Goal: Information Seeking & Learning: Learn about a topic

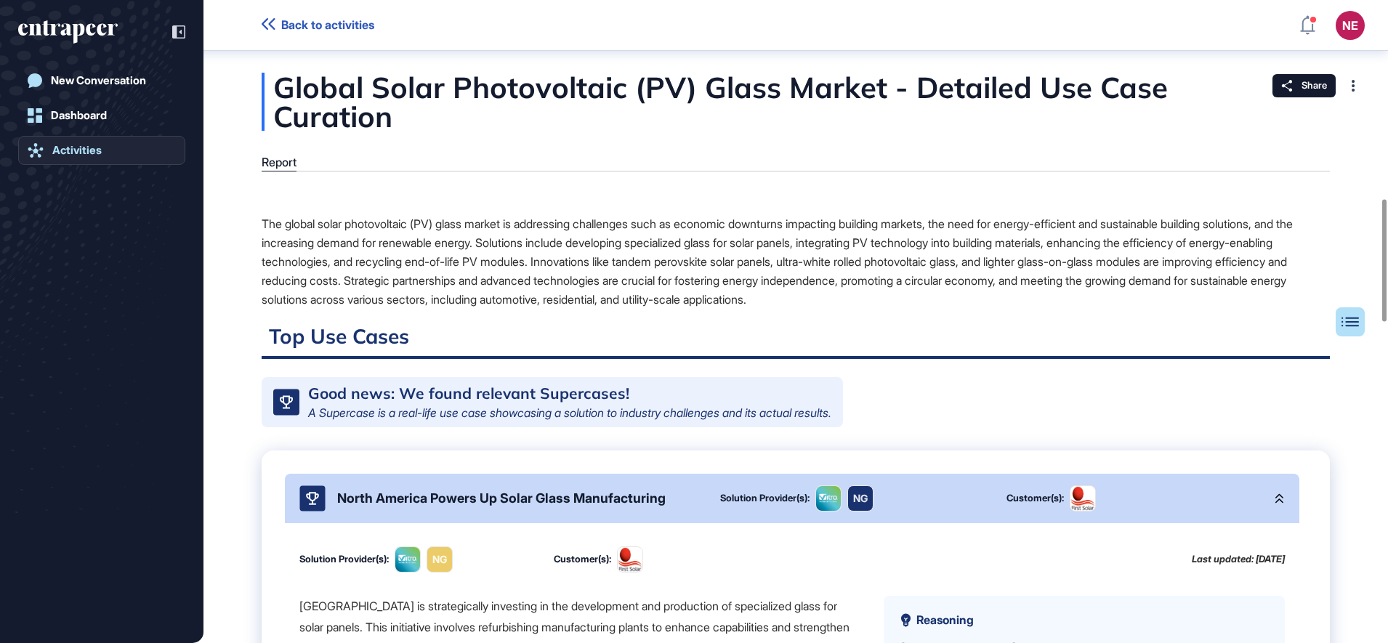
drag, startPoint x: 0, startPoint y: 0, endPoint x: 108, endPoint y: 156, distance: 190.2
click at [108, 156] on link "Activities" at bounding box center [101, 150] width 167 height 29
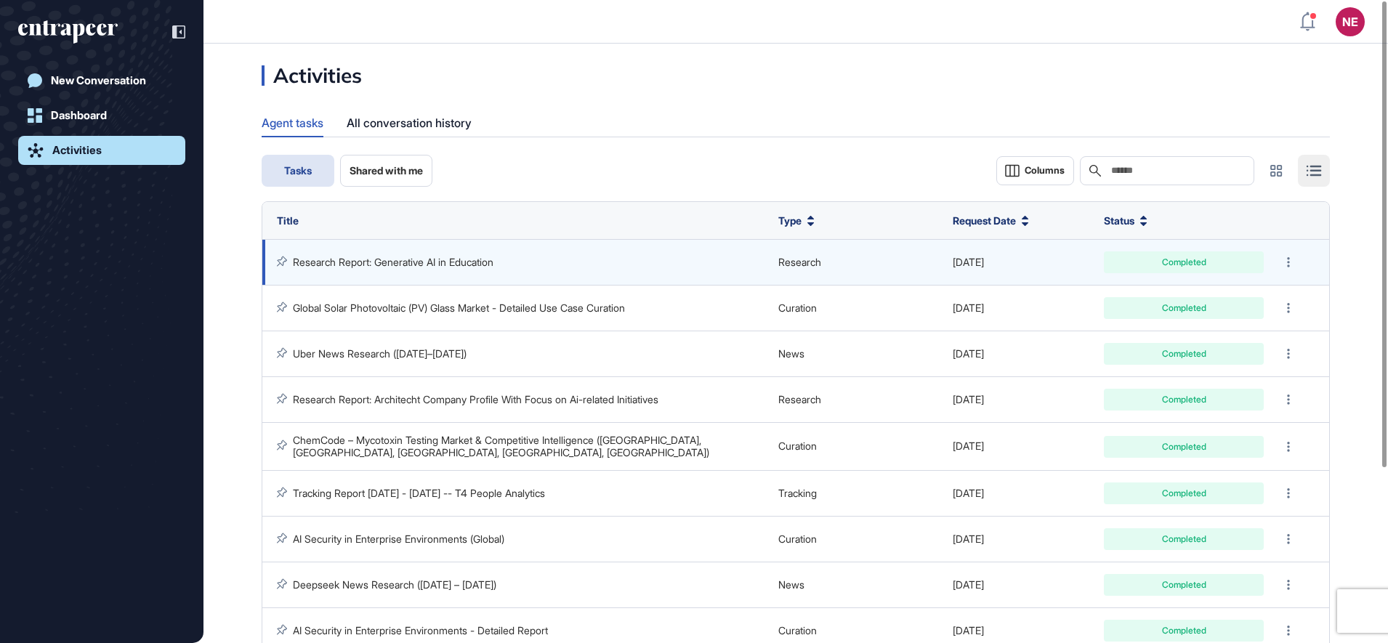
click at [402, 265] on link "Research Report: Generative AI in Education" at bounding box center [393, 262] width 201 height 12
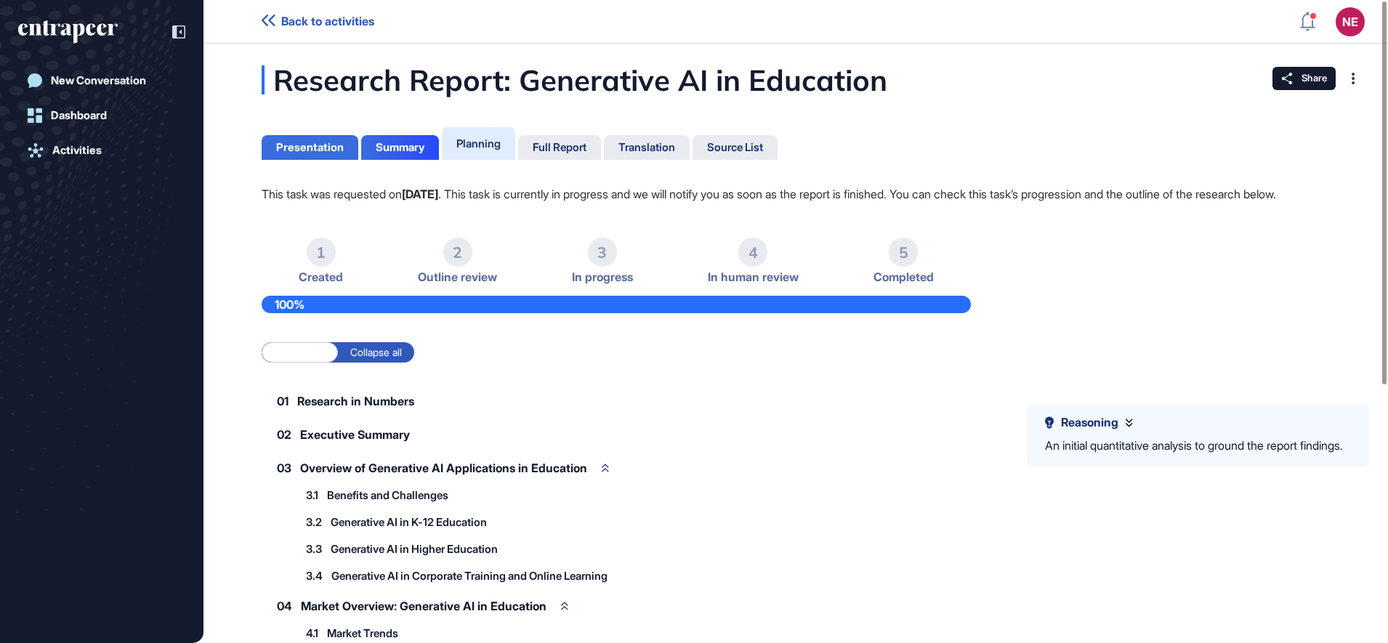
click at [329, 142] on div "Presentation" at bounding box center [310, 147] width 68 height 13
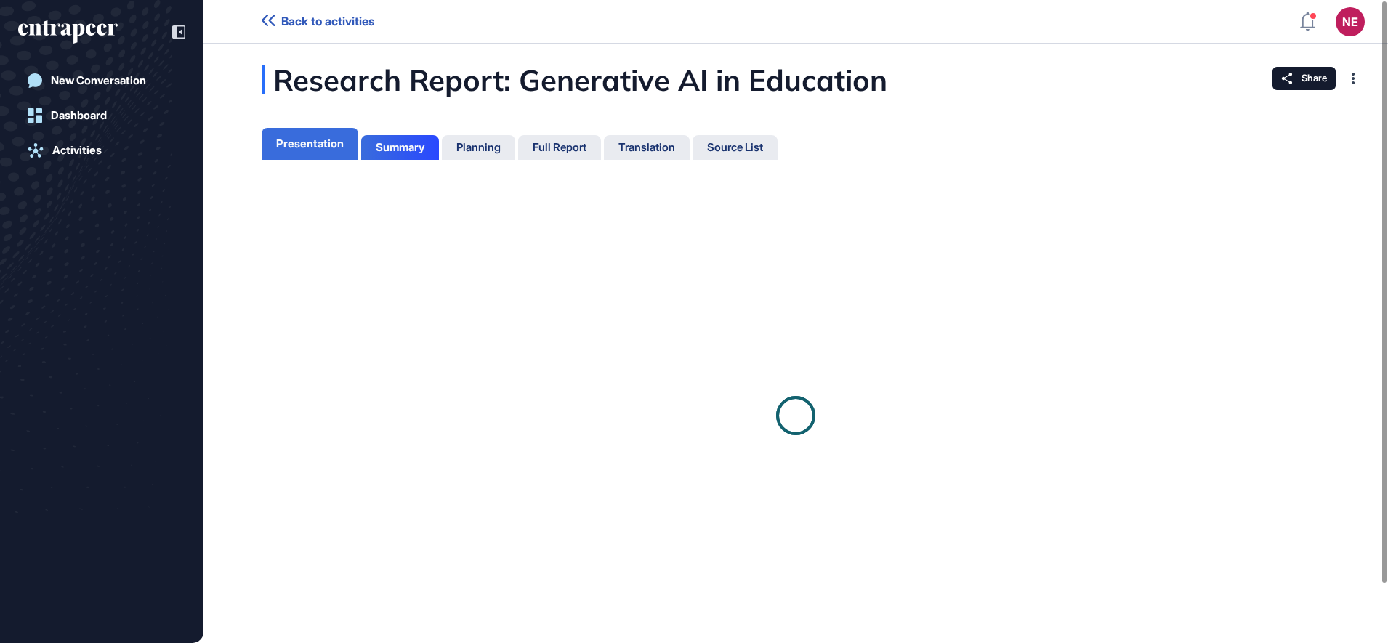
scroll to position [7, 1]
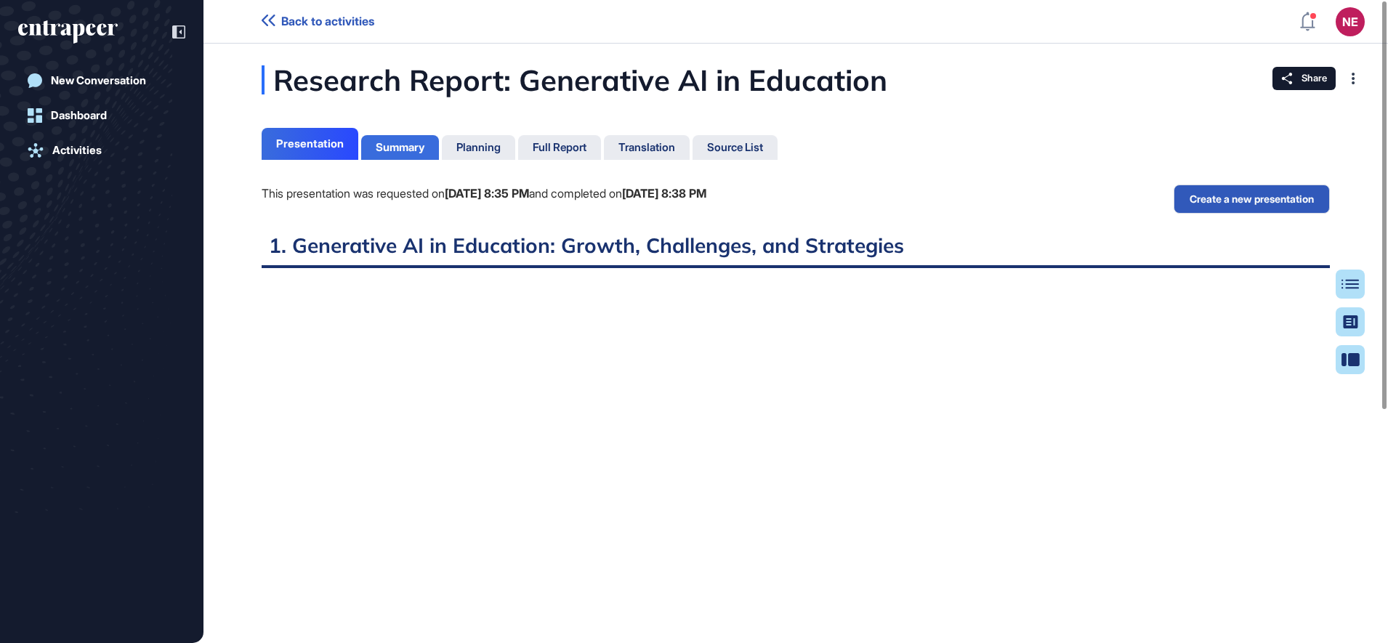
scroll to position [7, 1]
click at [386, 142] on div "Summary" at bounding box center [400, 147] width 49 height 13
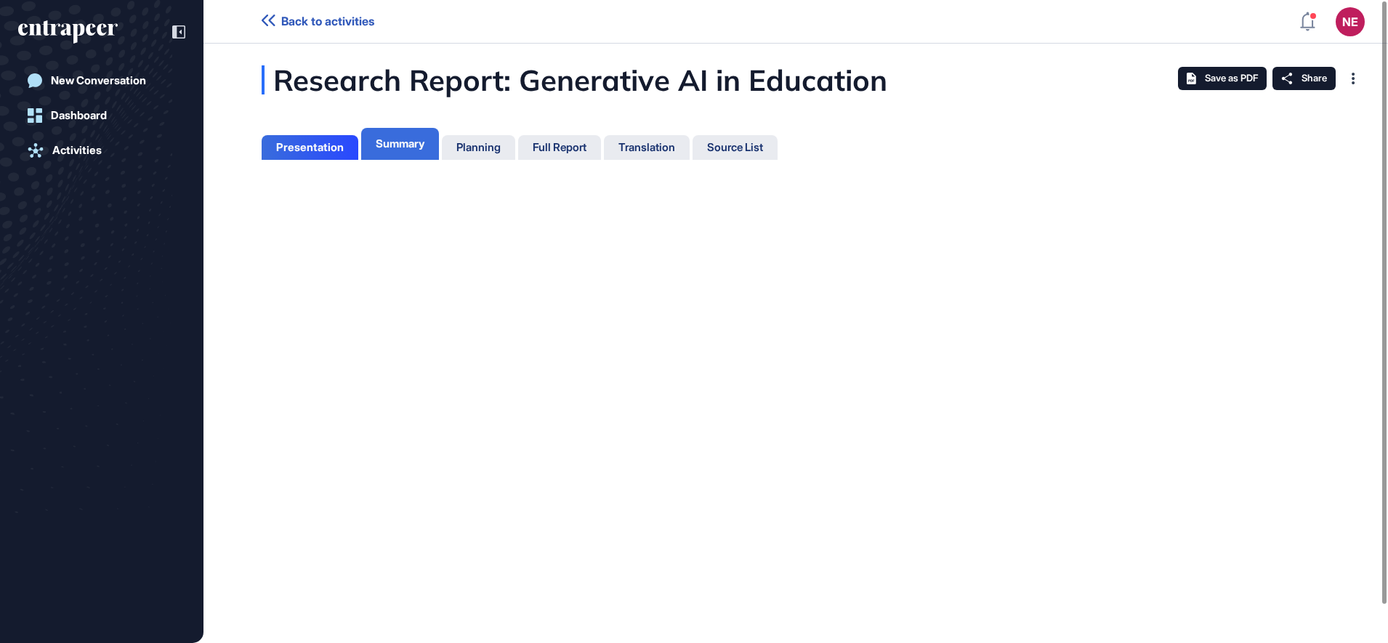
scroll to position [7, 1]
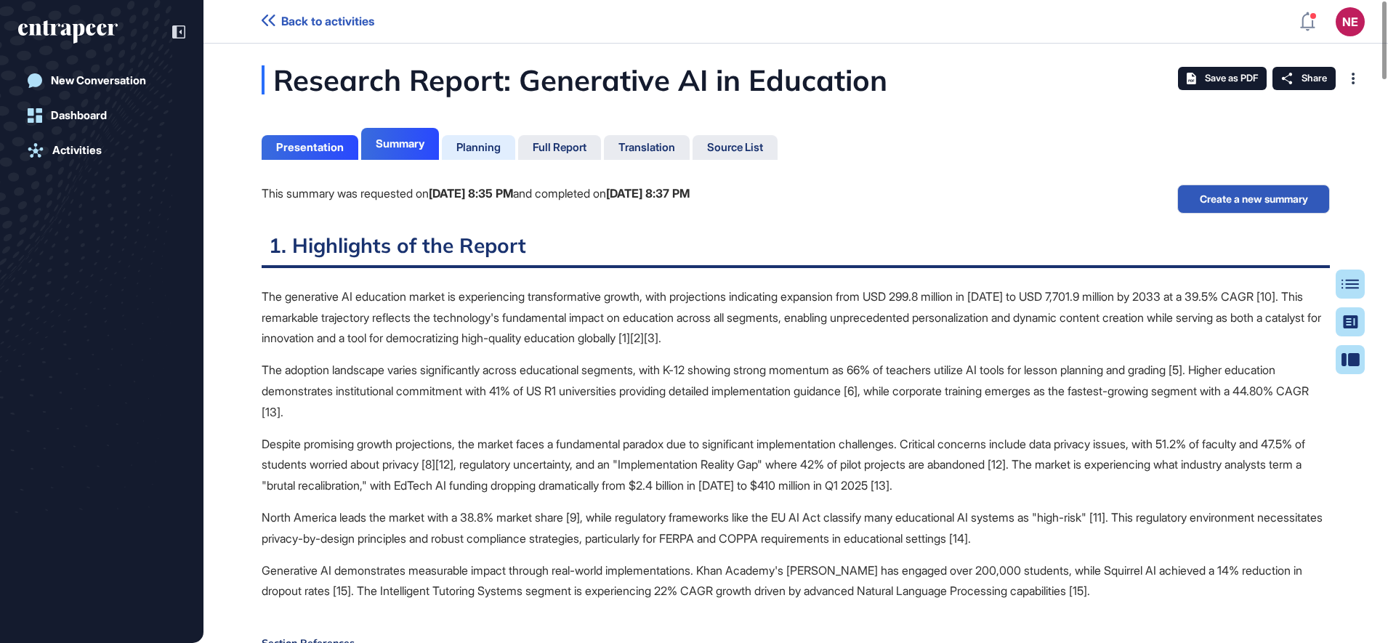
scroll to position [7, 1]
click at [474, 145] on div "Planning" at bounding box center [479, 147] width 44 height 13
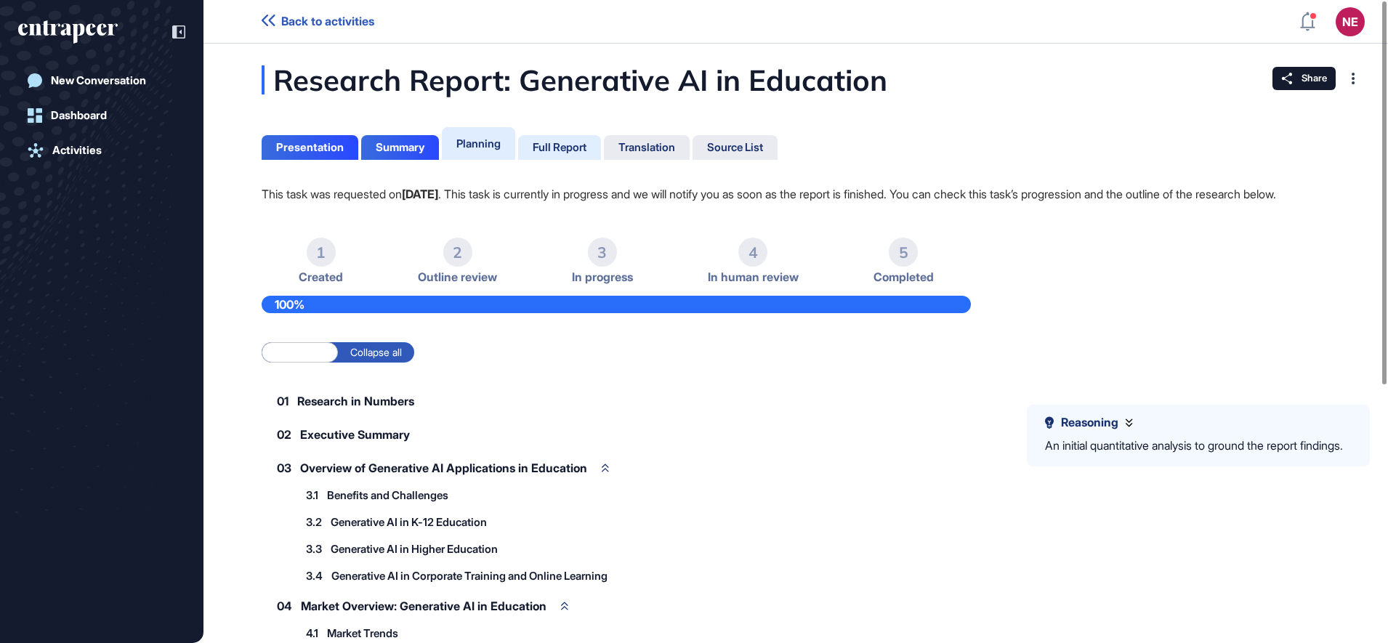
click at [580, 145] on div "Full Report" at bounding box center [560, 147] width 54 height 13
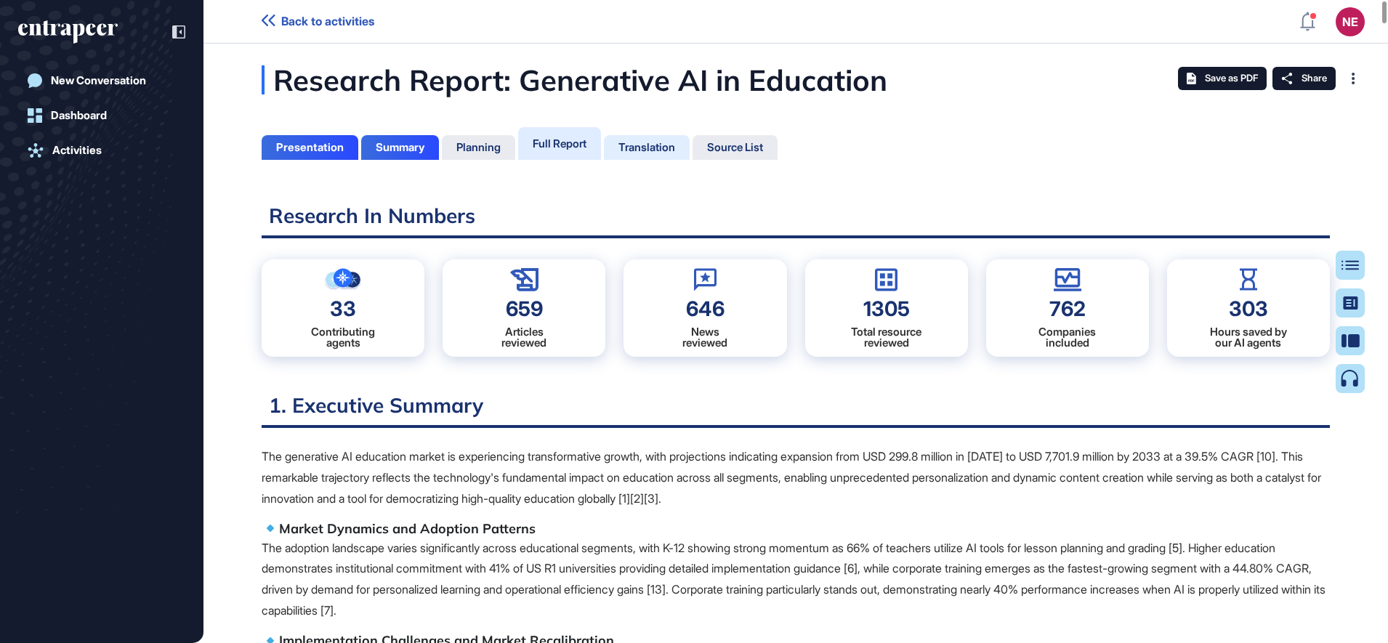
scroll to position [571, 4]
click at [651, 150] on div "Translation" at bounding box center [647, 147] width 57 height 13
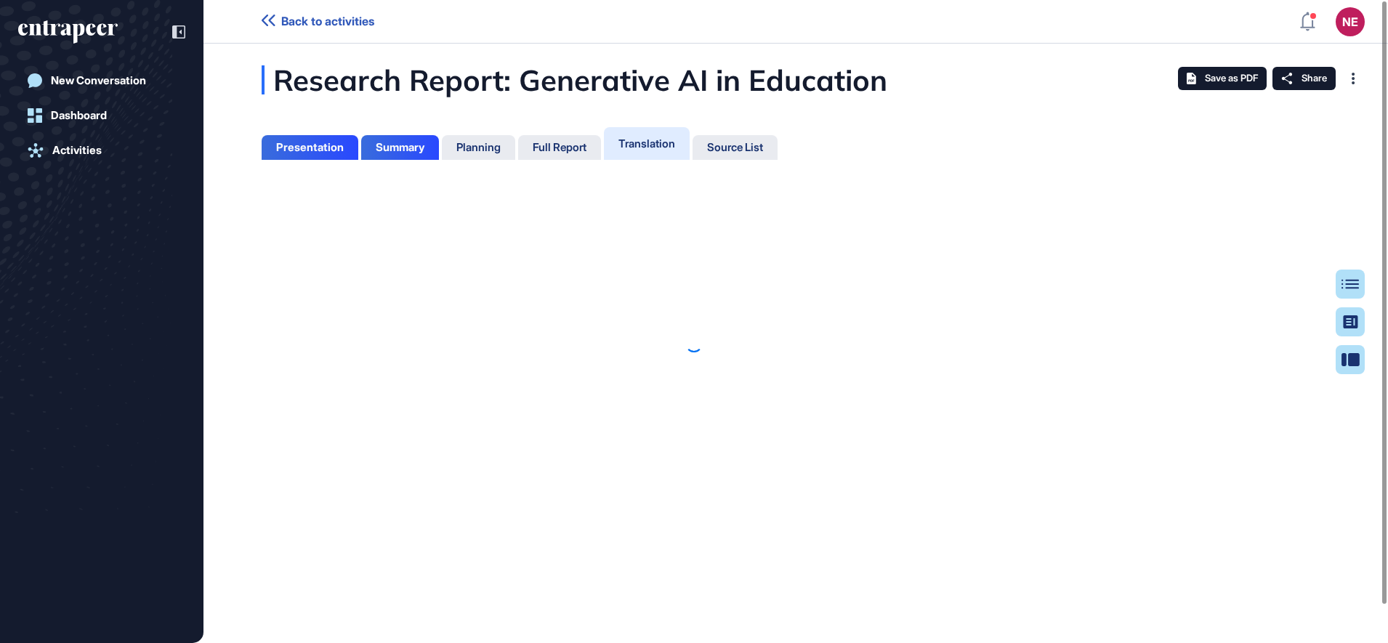
scroll to position [7, 1]
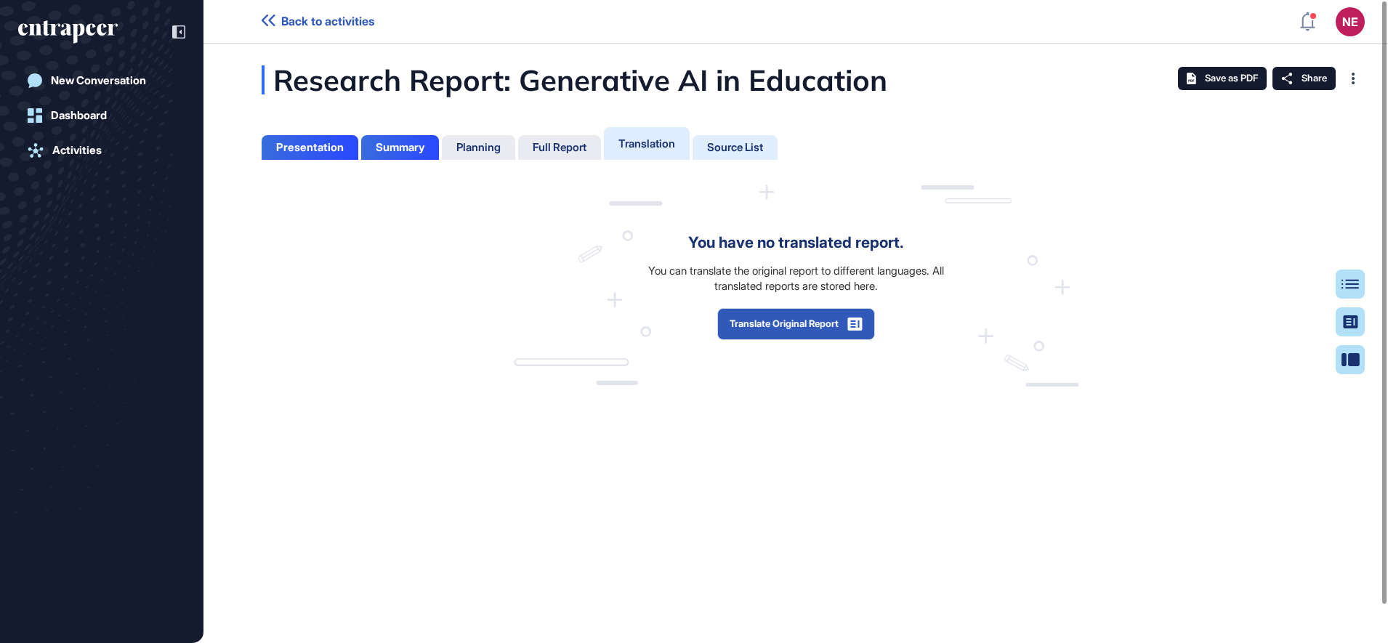
click at [763, 151] on div "Source List" at bounding box center [735, 147] width 56 height 13
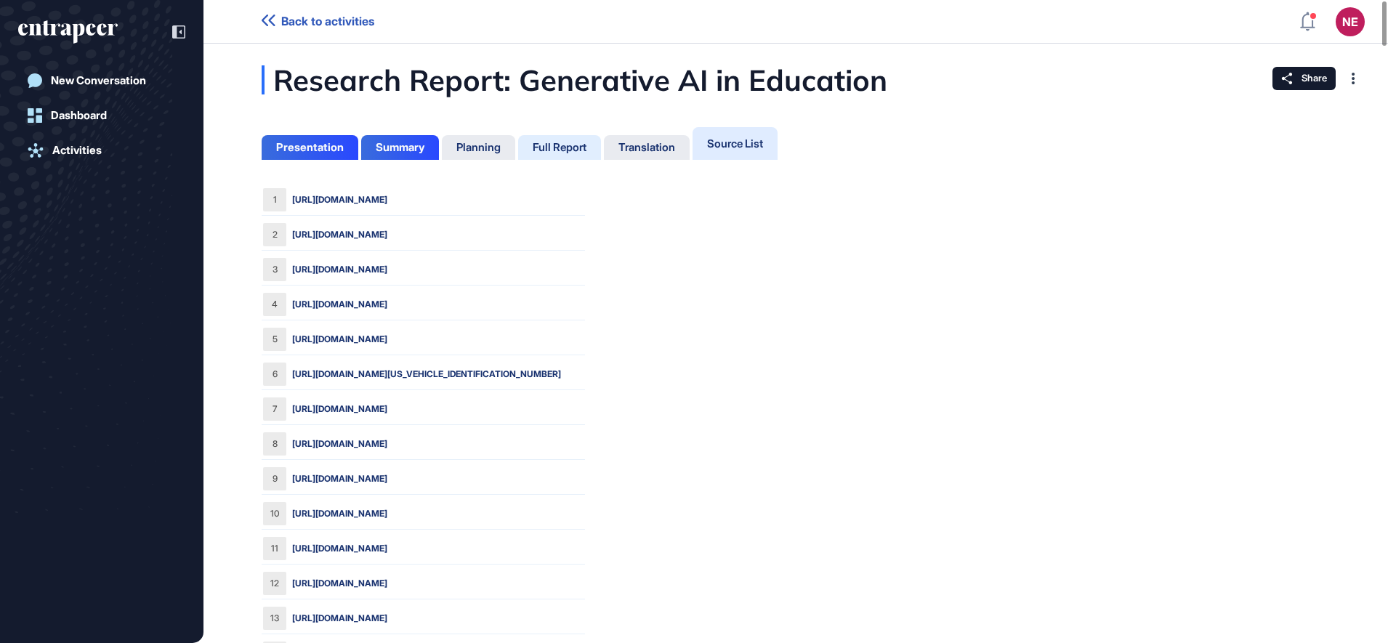
click at [568, 141] on div "Full Report" at bounding box center [560, 147] width 54 height 13
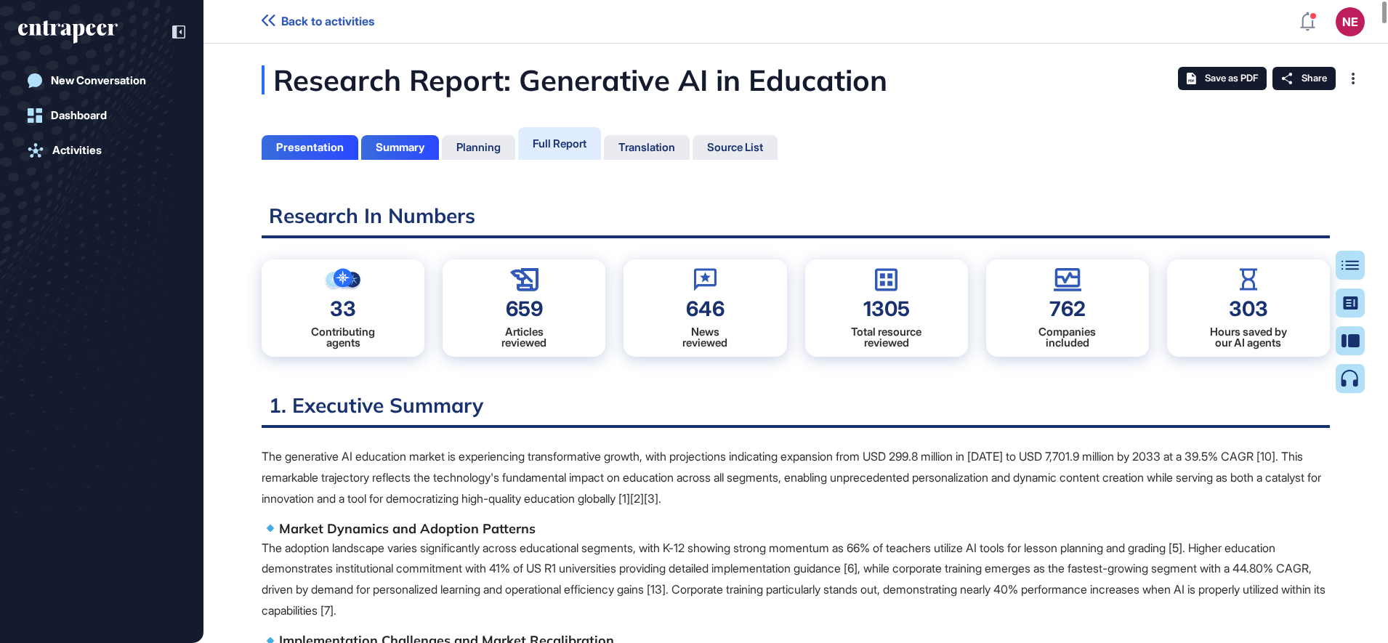
click at [0, 0] on div "Create Podcast" at bounding box center [0, 0] width 0 height 0
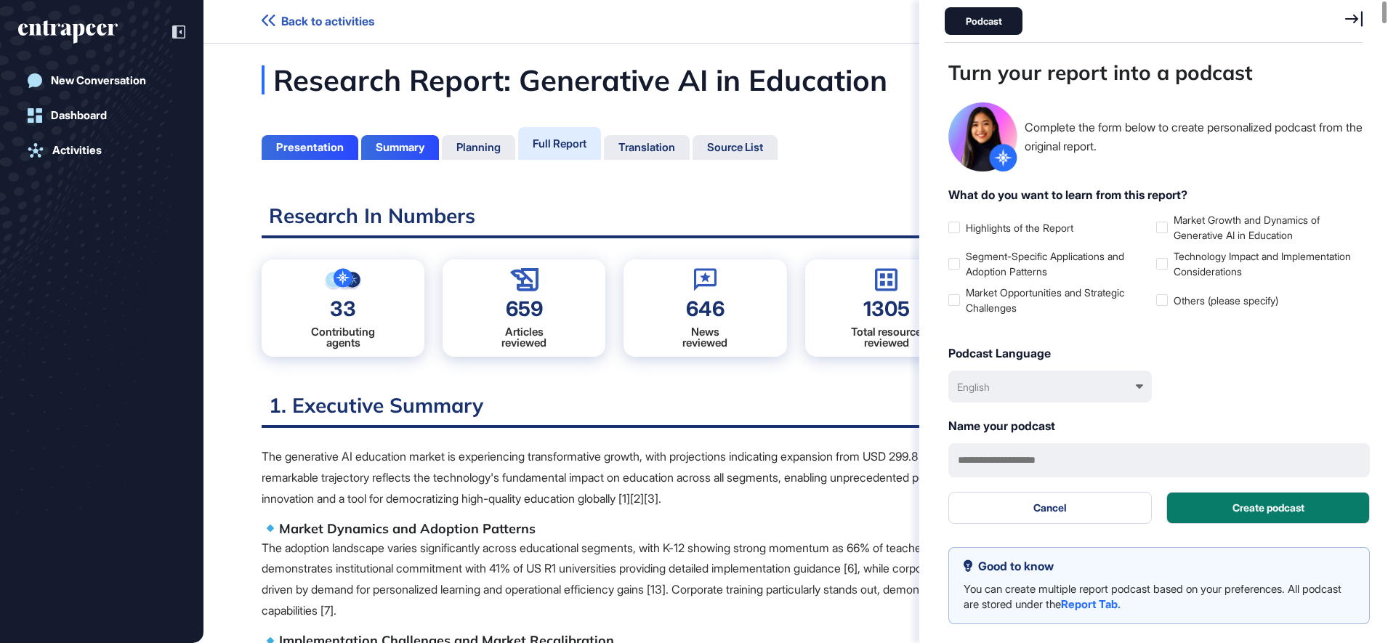
click at [1056, 394] on div "English" at bounding box center [1051, 387] width 204 height 32
click at [1264, 398] on div "English English Türkçe Français 中文 Español Deutsch Italiano 日本語" at bounding box center [1160, 387] width 422 height 32
drag, startPoint x: 1099, startPoint y: 231, endPoint x: 968, endPoint y: 234, distance: 130.9
click at [968, 234] on label "Highlights of the Report" at bounding box center [1050, 227] width 202 height 15
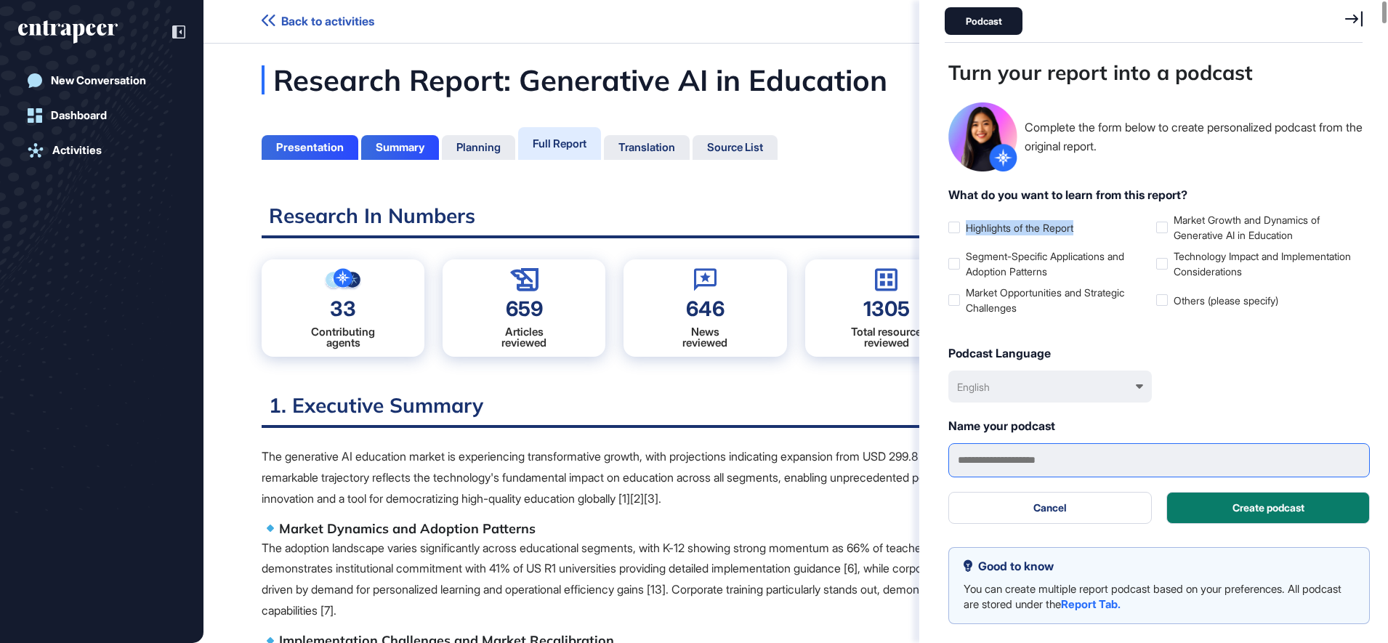
copy label "Highlights of the Report"
drag, startPoint x: 994, startPoint y: 454, endPoint x: 1006, endPoint y: 451, distance: 12.2
click at [996, 457] on input "text" at bounding box center [1160, 460] width 422 height 34
paste input "**********"
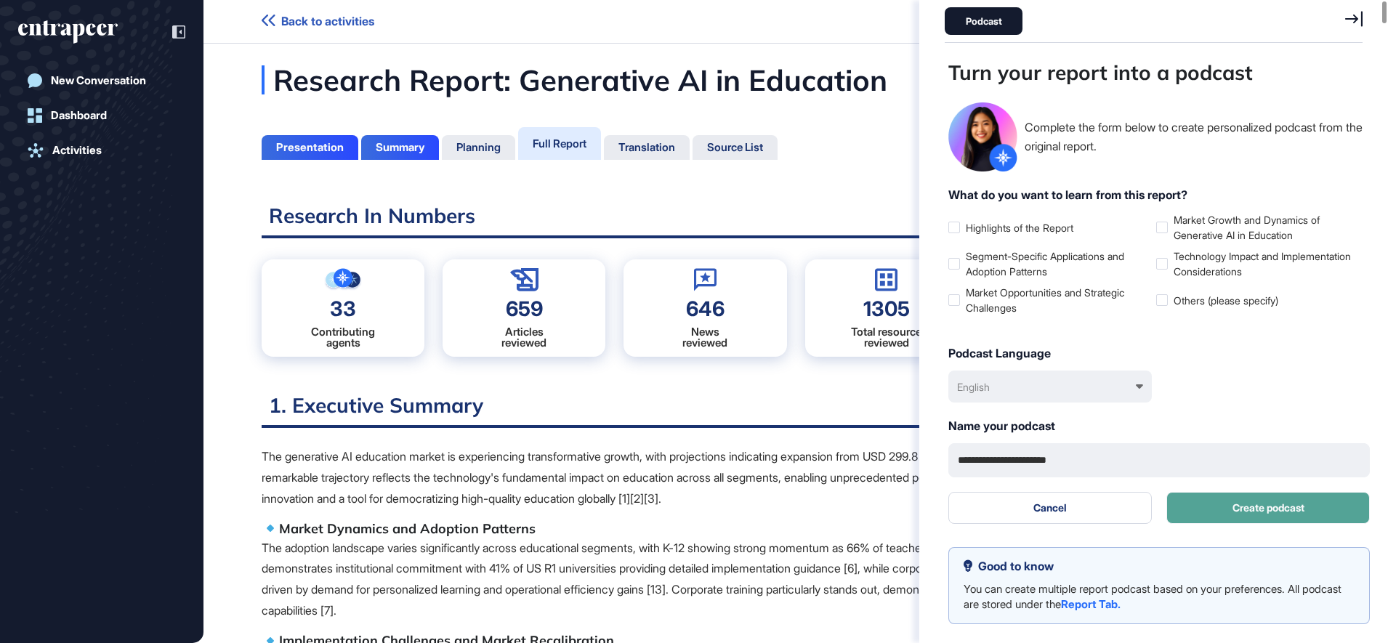
type input "**********"
click at [1246, 509] on button "Create podcast" at bounding box center [1269, 508] width 204 height 32
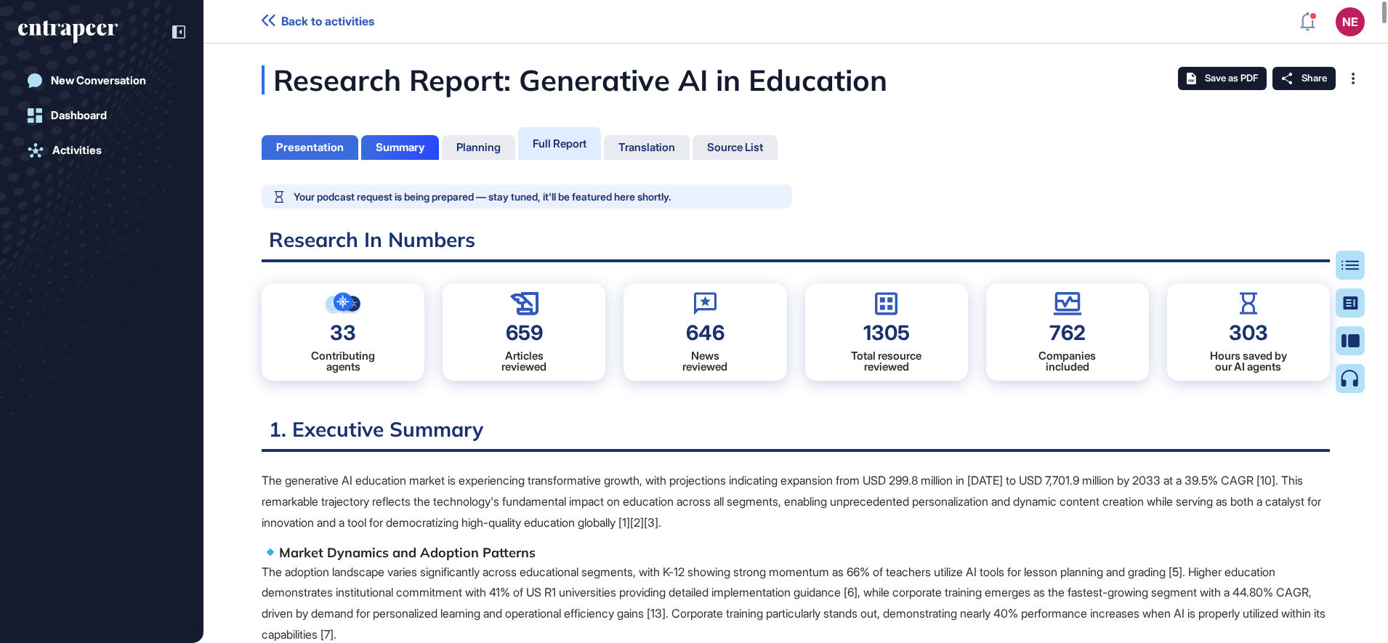
click at [331, 148] on div "Presentation" at bounding box center [310, 147] width 68 height 13
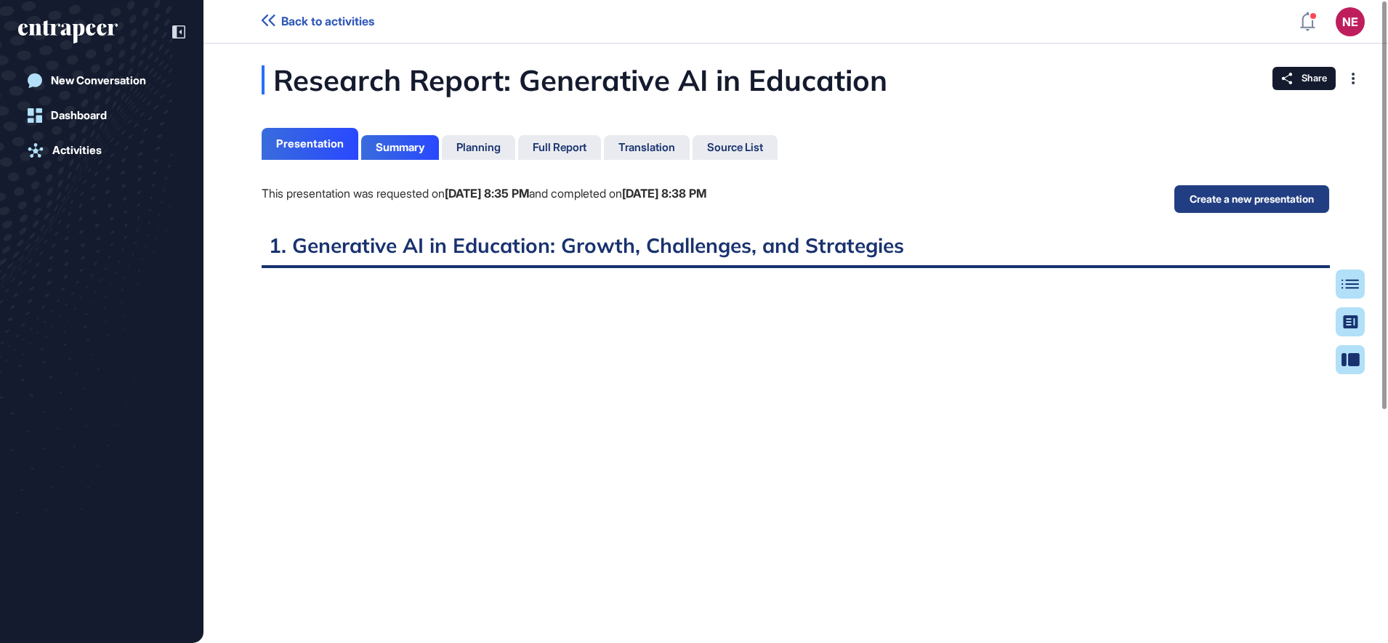
click at [1209, 203] on button "Create a new presentation" at bounding box center [1252, 199] width 156 height 29
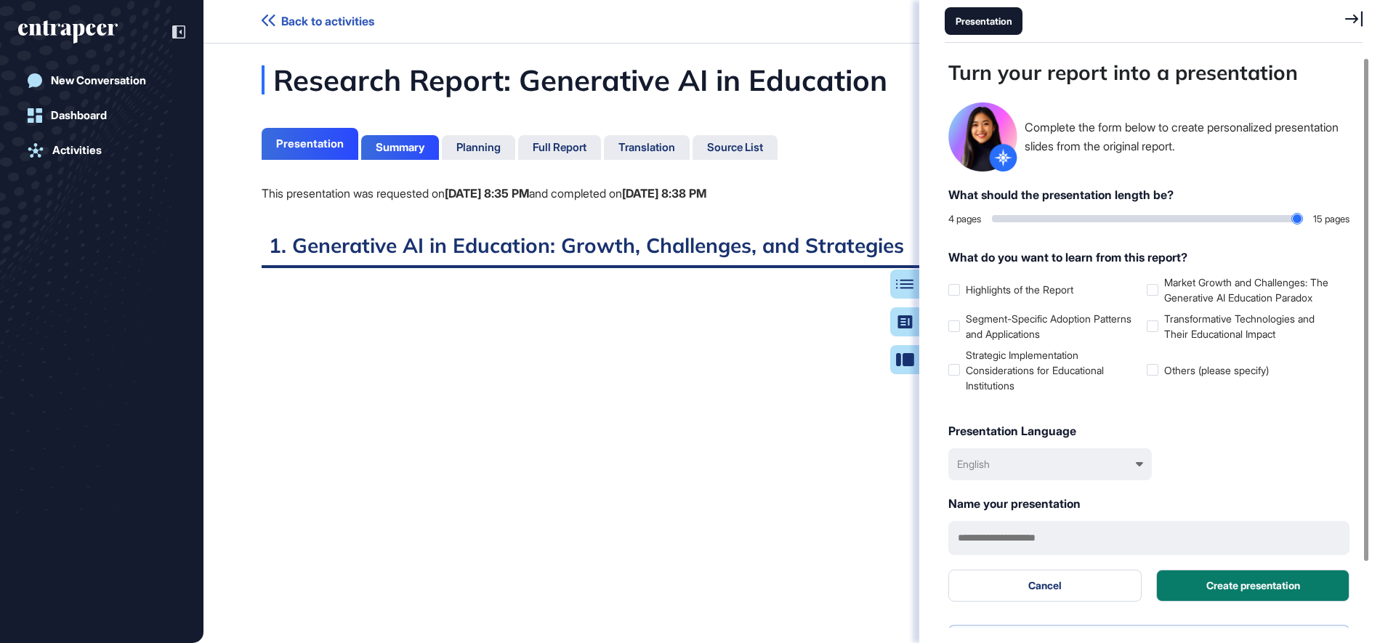
click at [1017, 459] on div "English" at bounding box center [1051, 465] width 204 height 32
click at [1002, 524] on div "Türkçe" at bounding box center [1051, 532] width 189 height 27
click at [1221, 580] on button "Create presentation" at bounding box center [1253, 586] width 193 height 32
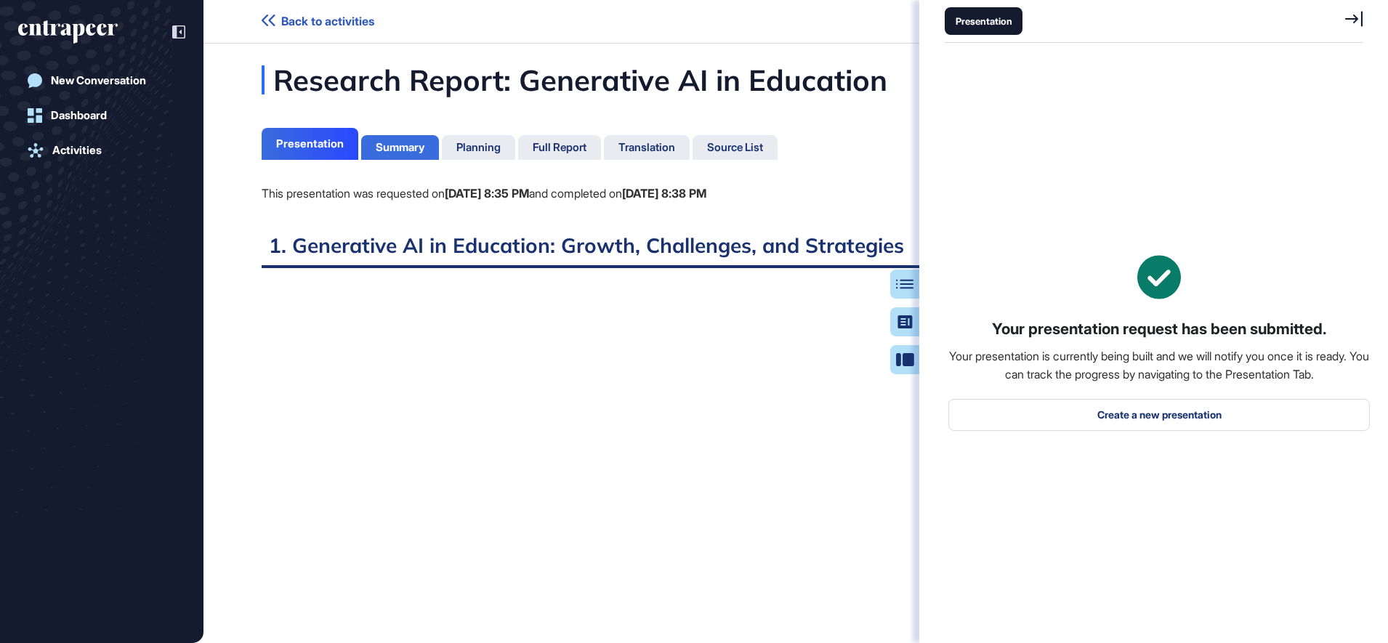
click at [403, 145] on div "Summary" at bounding box center [400, 147] width 49 height 13
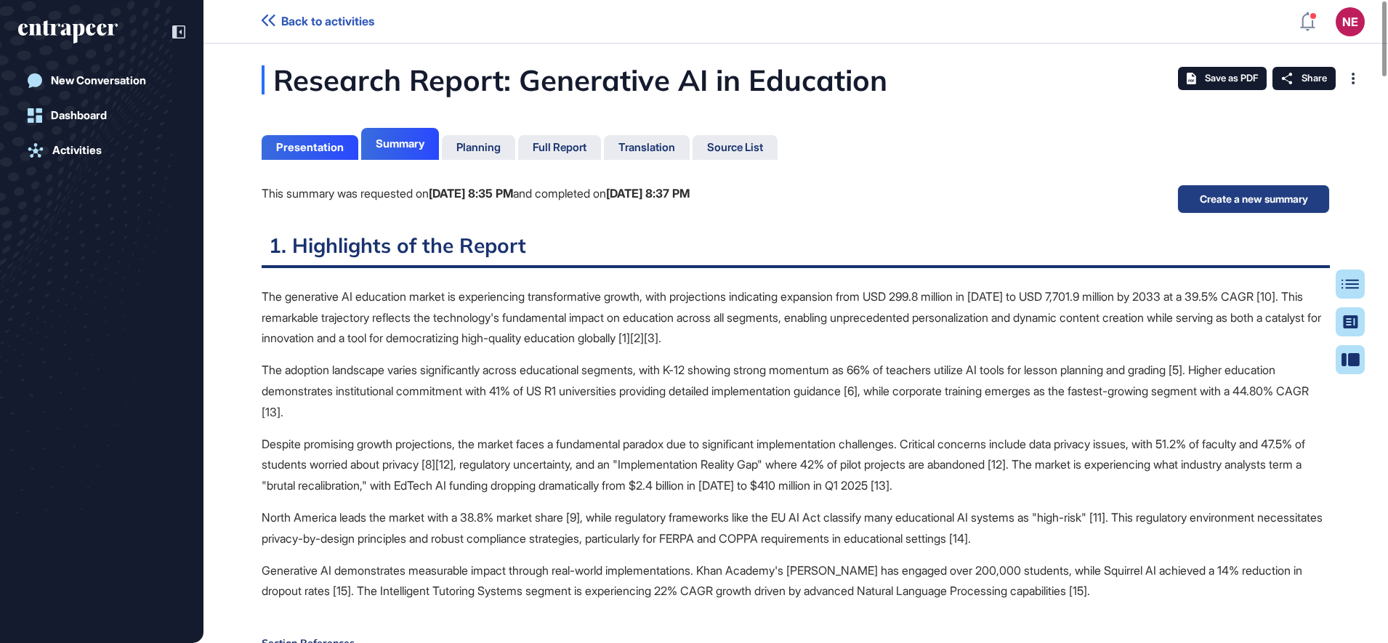
click at [1240, 199] on button "Create a new summary" at bounding box center [1254, 199] width 153 height 29
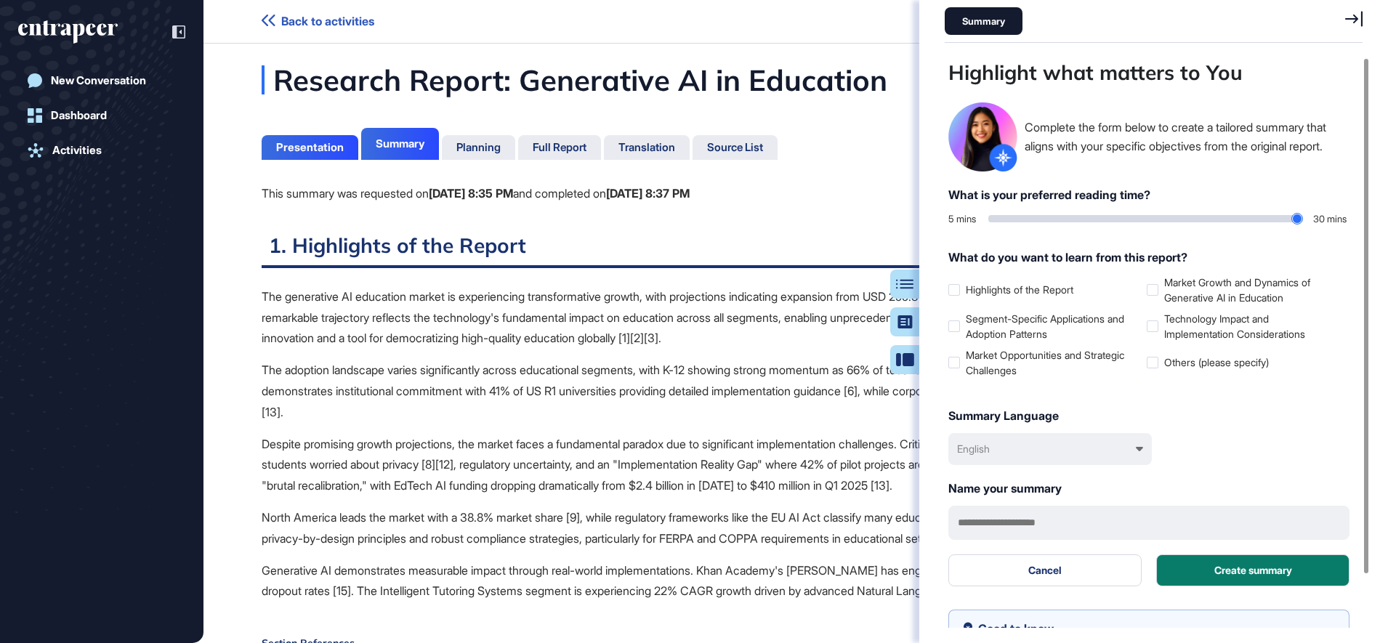
click at [986, 475] on div "What is your preferred reading time? 5 mins 30 mins What do you want to learn f…" at bounding box center [1149, 386] width 401 height 401
click at [994, 458] on div "English" at bounding box center [1051, 449] width 204 height 32
click at [989, 513] on div "Türkçe" at bounding box center [1051, 517] width 189 height 27
drag, startPoint x: 994, startPoint y: 216, endPoint x: 1082, endPoint y: 220, distance: 88.8
type input "**"
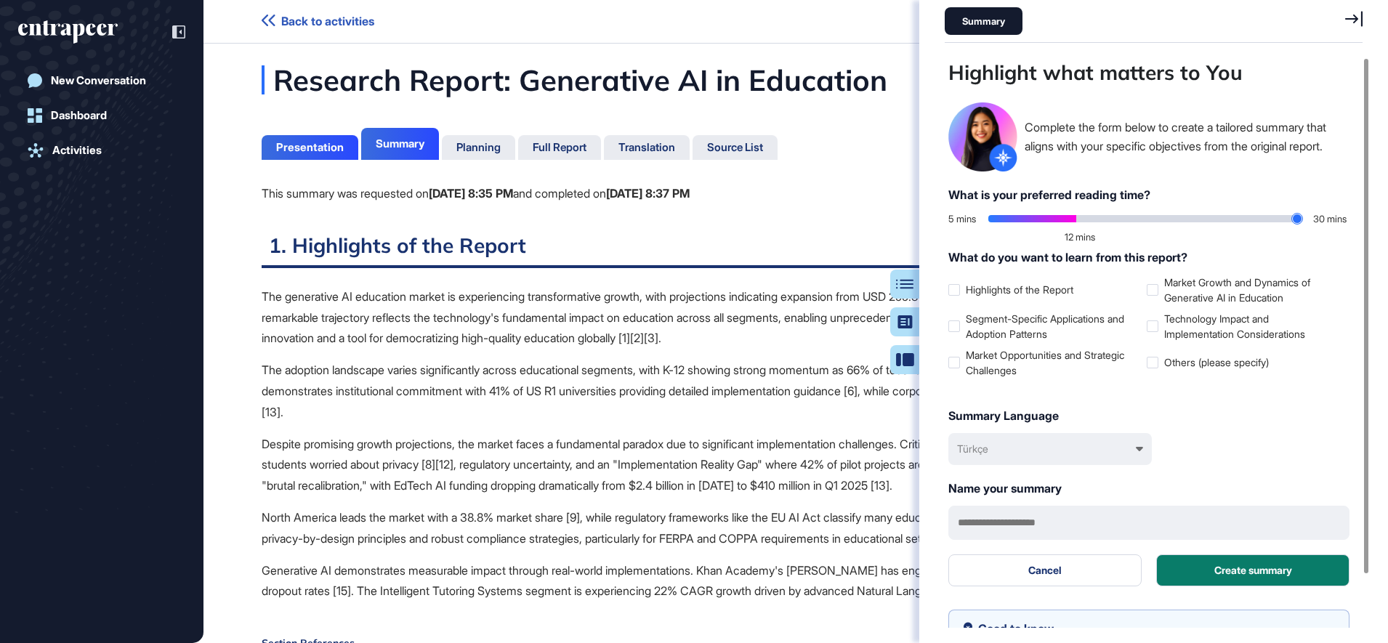
click at [1082, 220] on input "range" at bounding box center [1146, 218] width 314 height 7
click at [1231, 573] on button "Create summary" at bounding box center [1253, 571] width 193 height 32
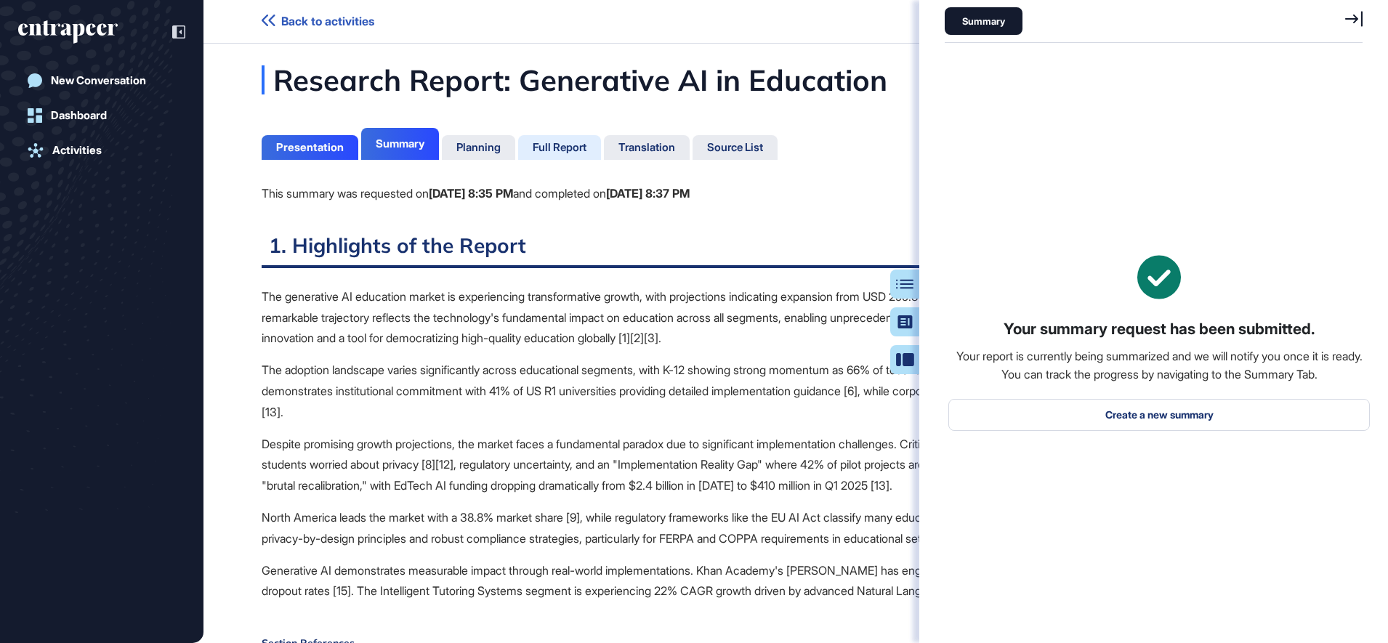
click at [570, 141] on div "Full Report" at bounding box center [560, 147] width 54 height 13
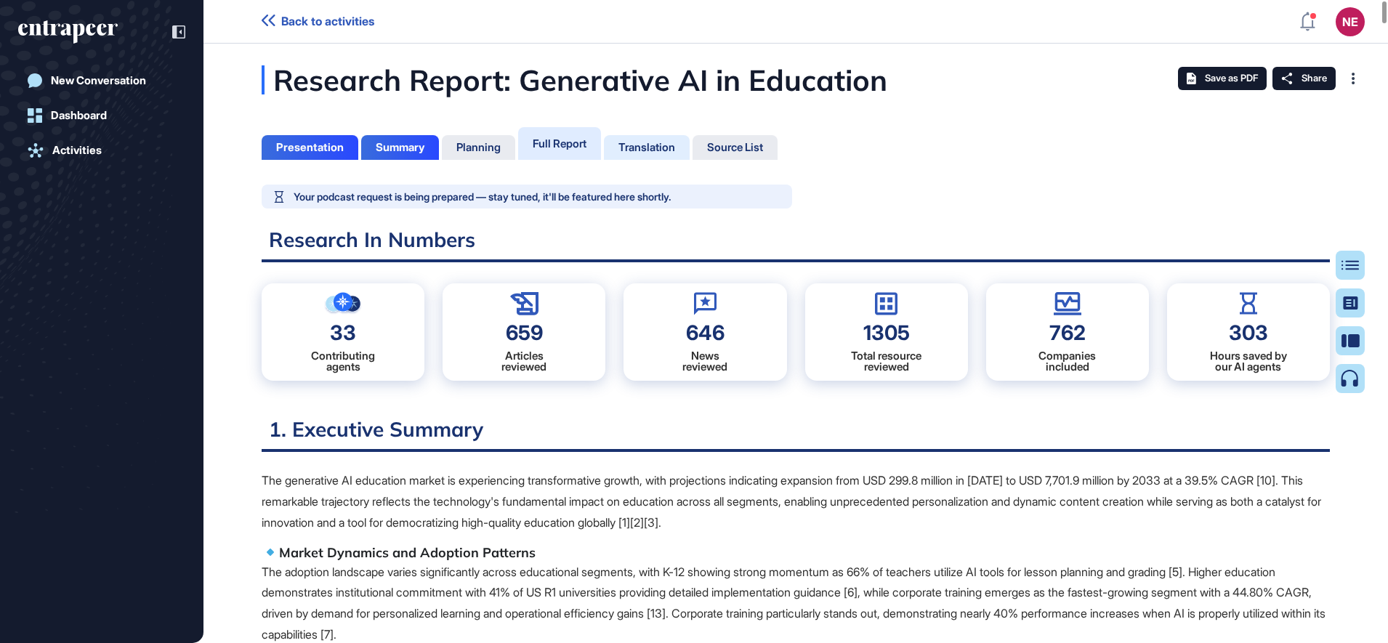
click at [662, 146] on div "Translation" at bounding box center [647, 147] width 57 height 13
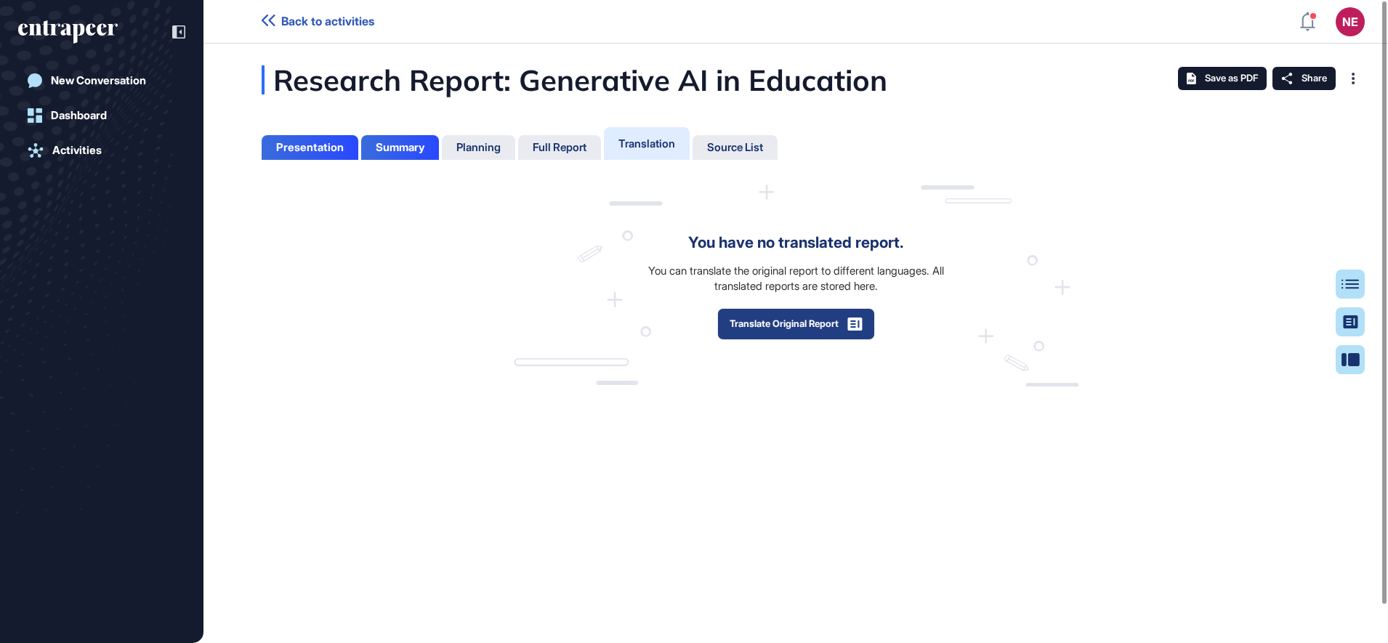
click at [789, 318] on button "Translate Original Report" at bounding box center [797, 324] width 158 height 32
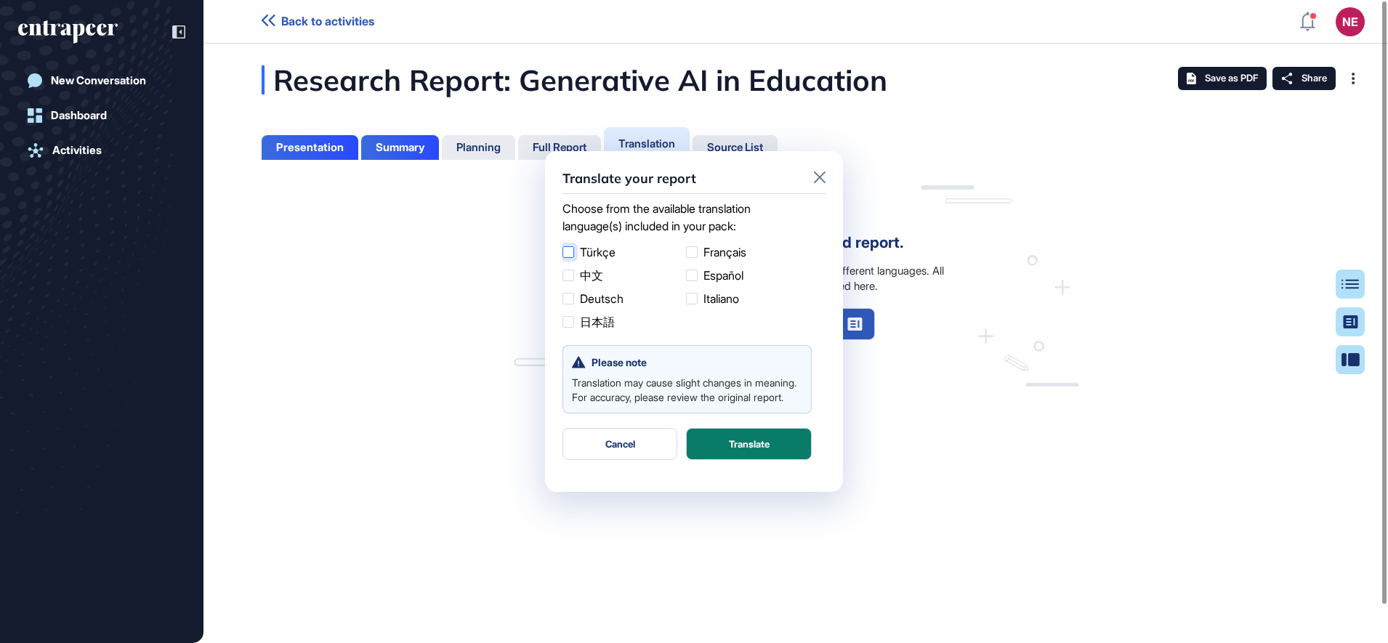
click at [616, 257] on label "Türkçe" at bounding box center [622, 252] width 118 height 17
click at [762, 460] on button "Translate" at bounding box center [749, 444] width 126 height 32
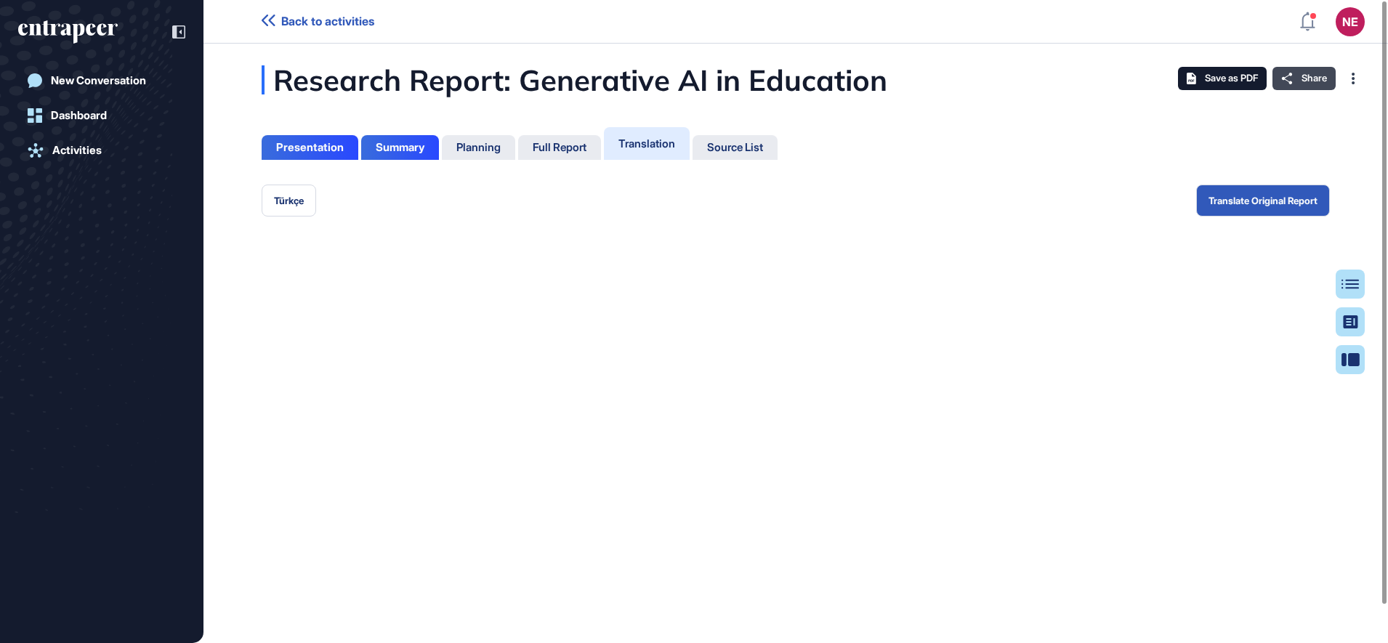
click at [1314, 79] on span "Share" at bounding box center [1314, 79] width 25 height 12
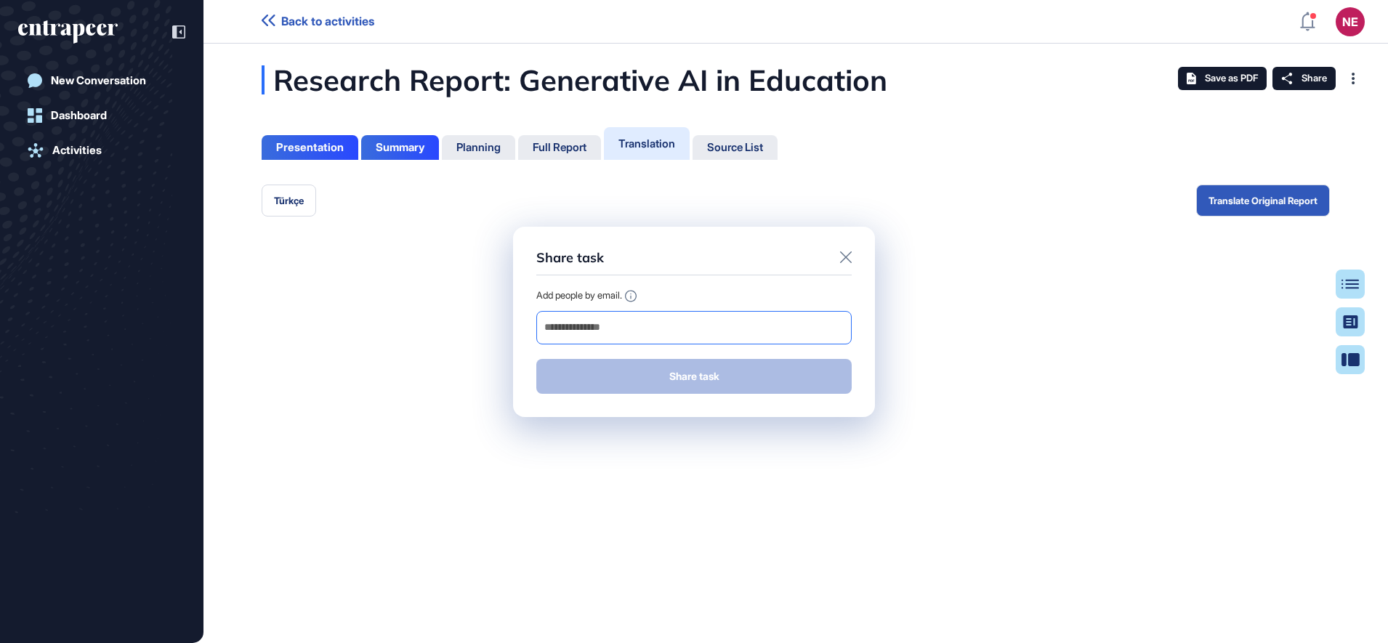
click at [721, 331] on input "email" at bounding box center [694, 328] width 302 height 20
type input "**********"
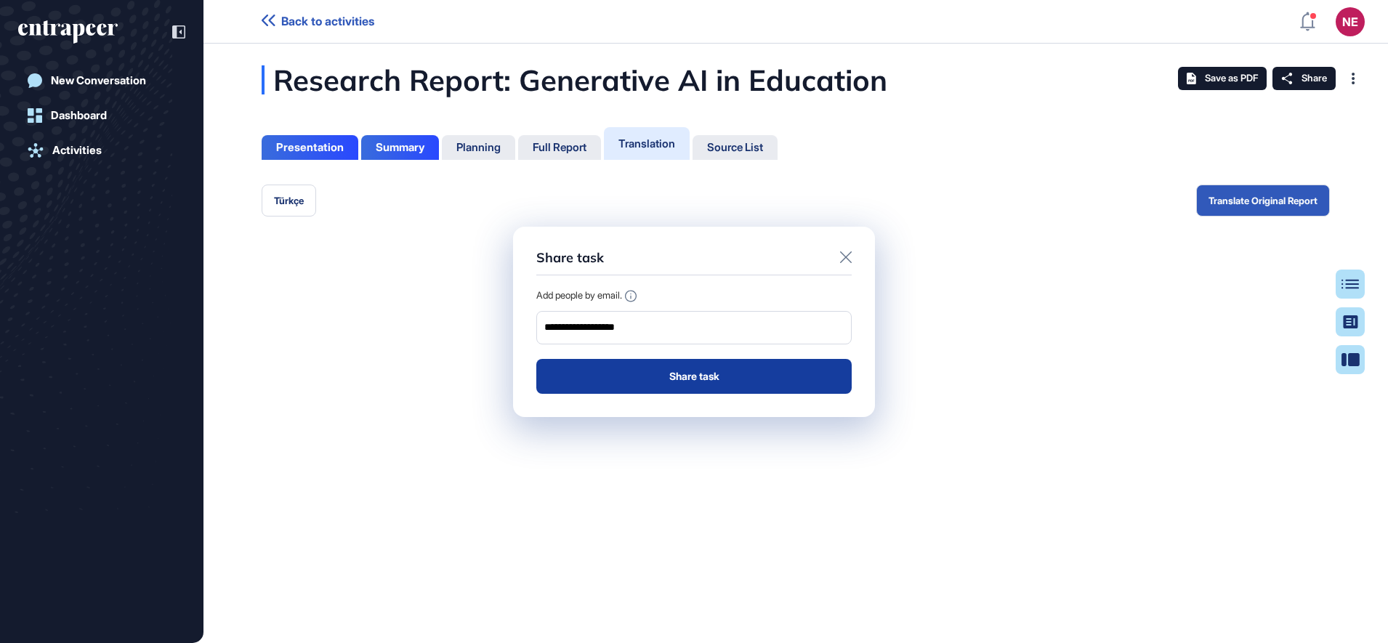
click at [658, 377] on button "Share task" at bounding box center [693, 376] width 315 height 35
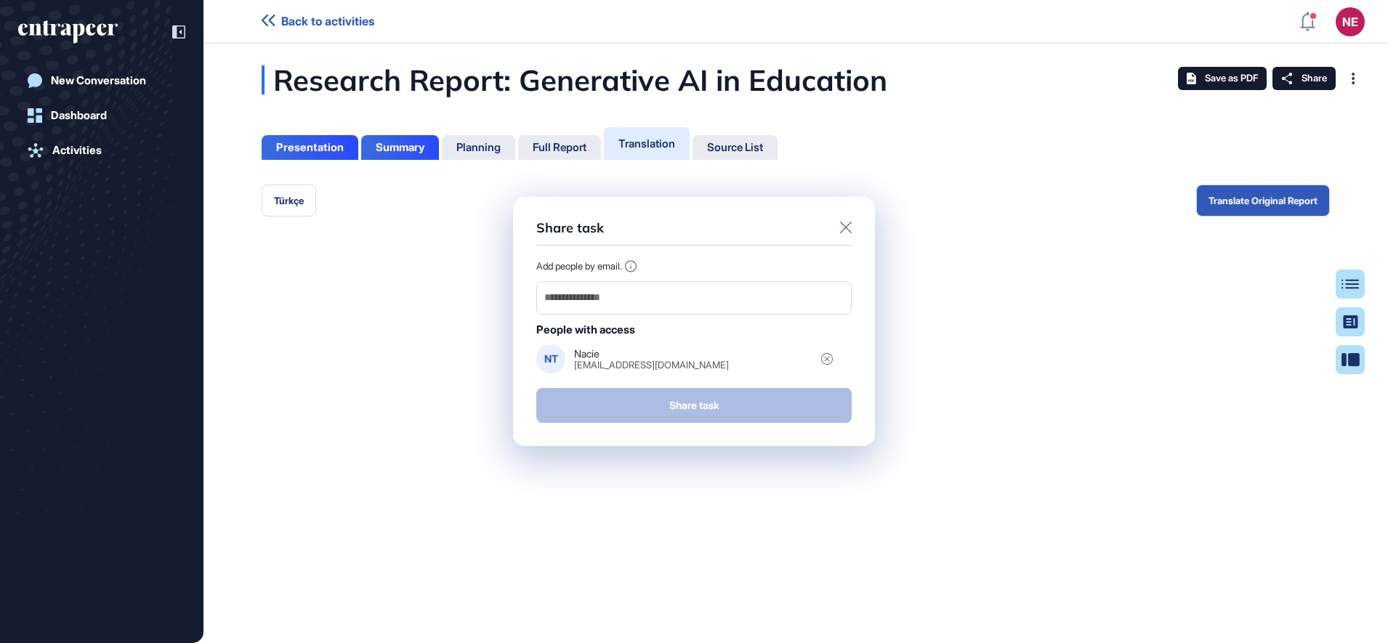
click at [848, 230] on icon at bounding box center [846, 228] width 12 height 12
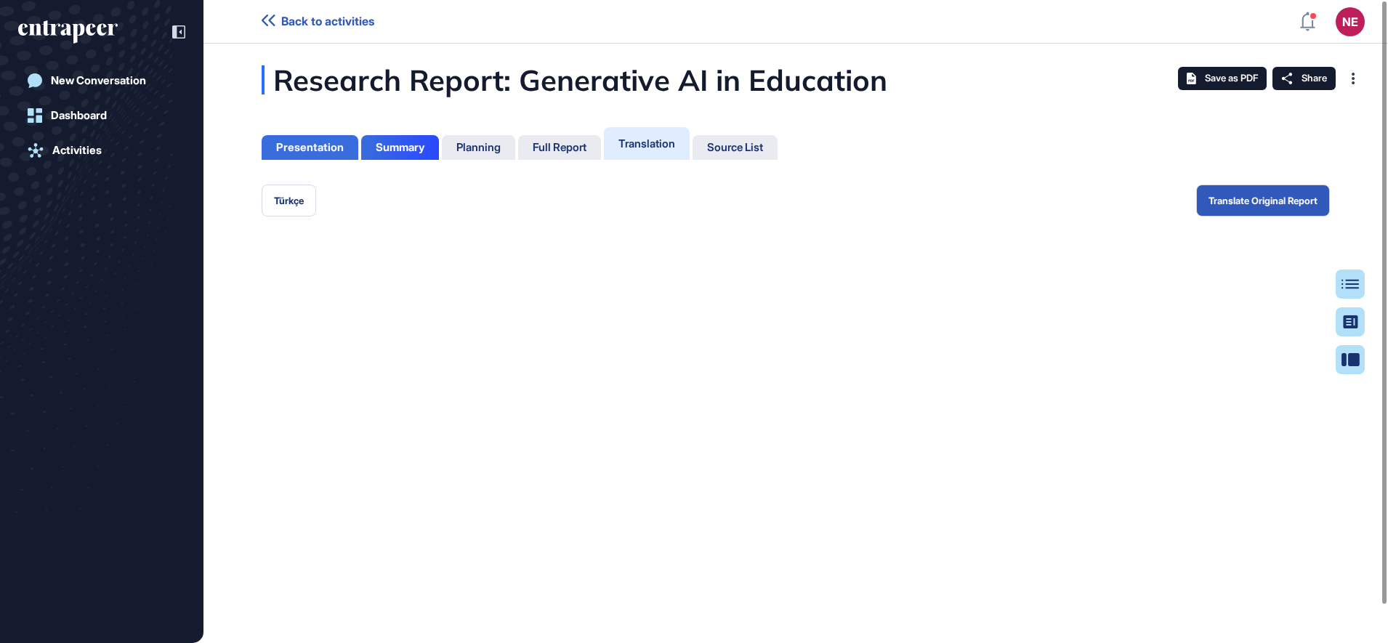
click at [329, 148] on div "Presentation" at bounding box center [310, 147] width 68 height 13
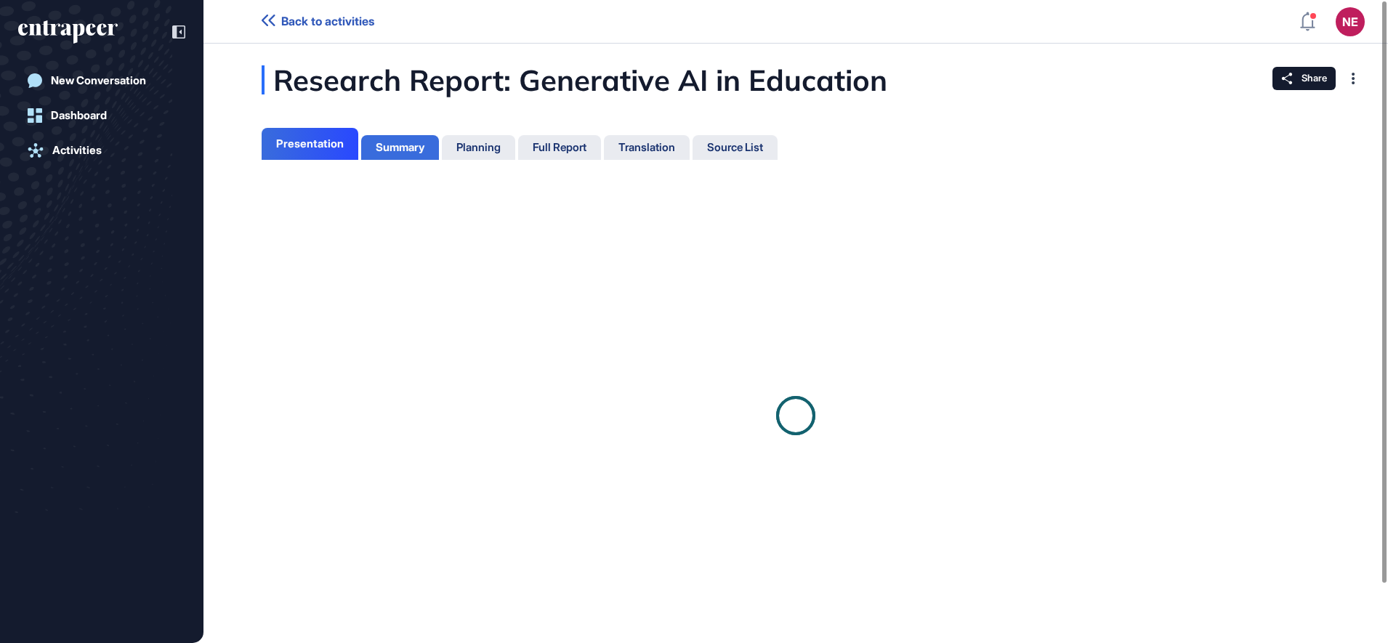
scroll to position [7, 1]
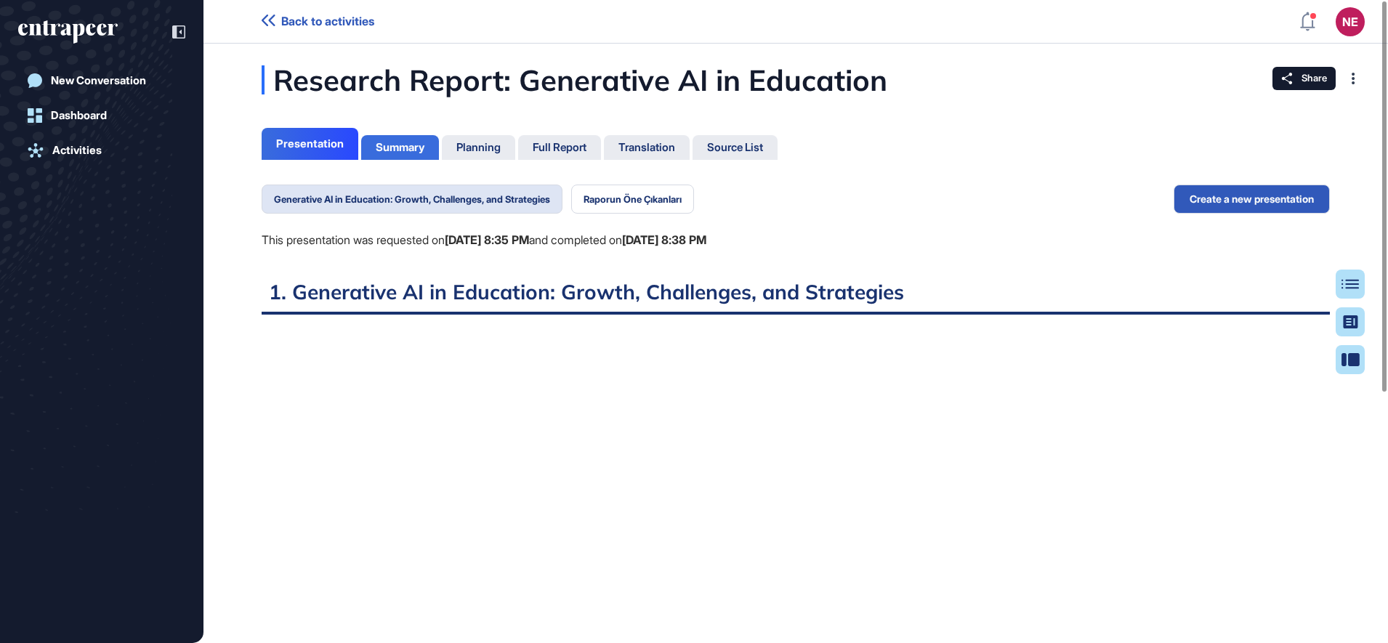
scroll to position [571, 4]
click at [633, 207] on button "Raporun Öne Çıkanları" at bounding box center [632, 199] width 123 height 29
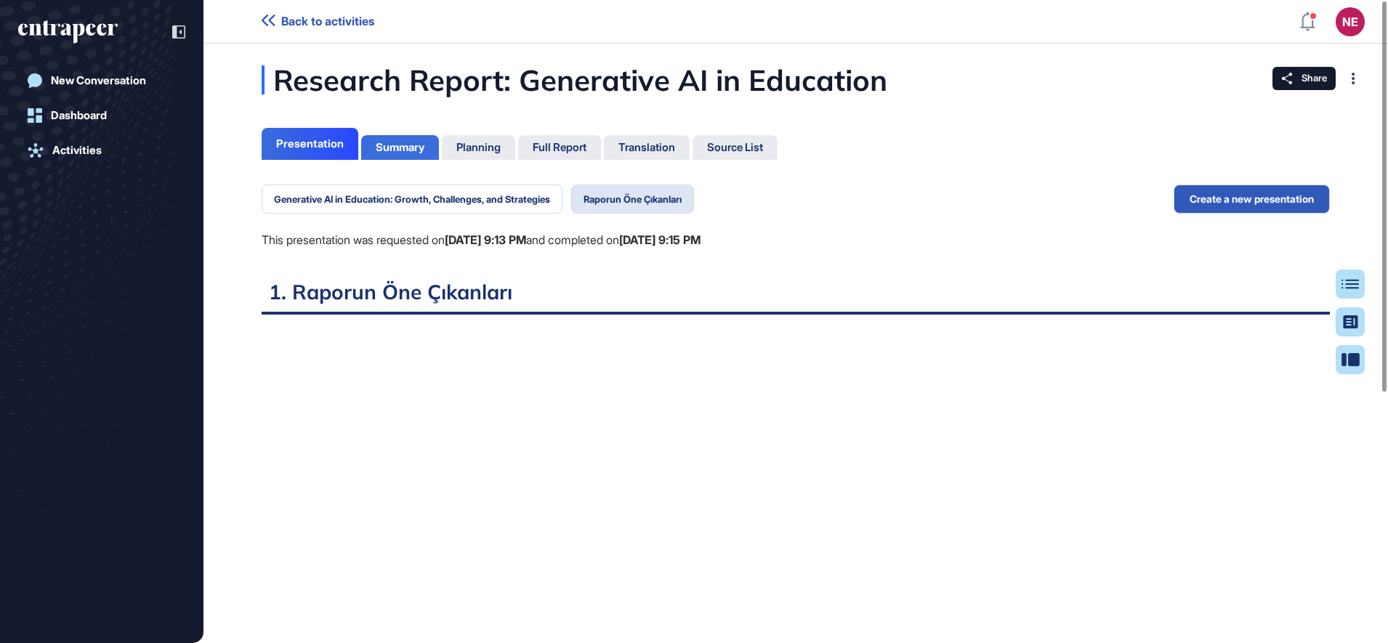
click at [430, 148] on div "Summary" at bounding box center [400, 147] width 78 height 25
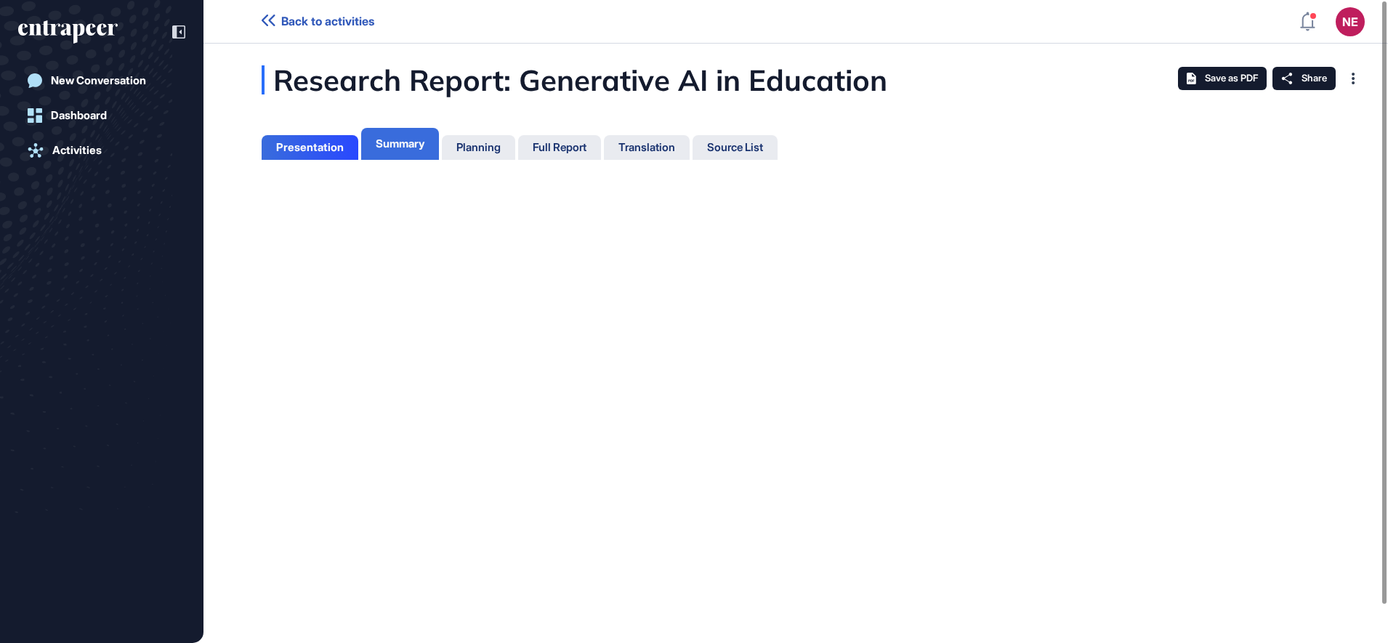
scroll to position [7, 1]
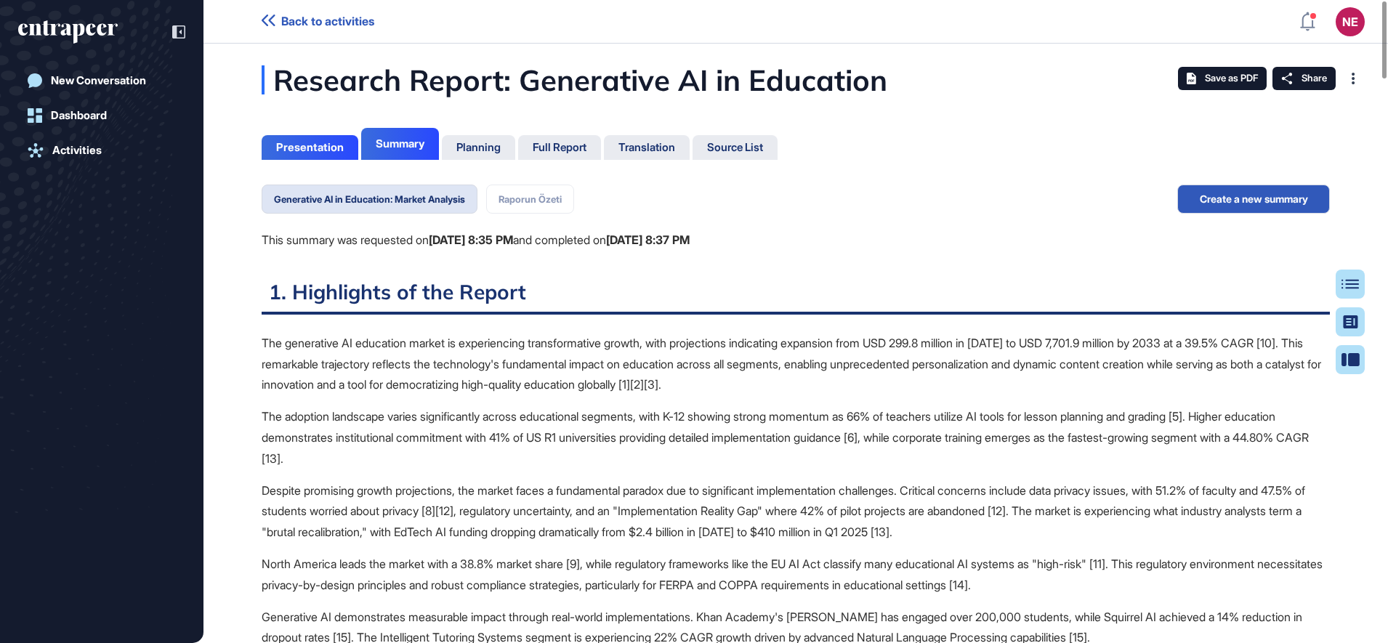
scroll to position [7, 1]
click at [489, 149] on div "Planning" at bounding box center [479, 147] width 44 height 13
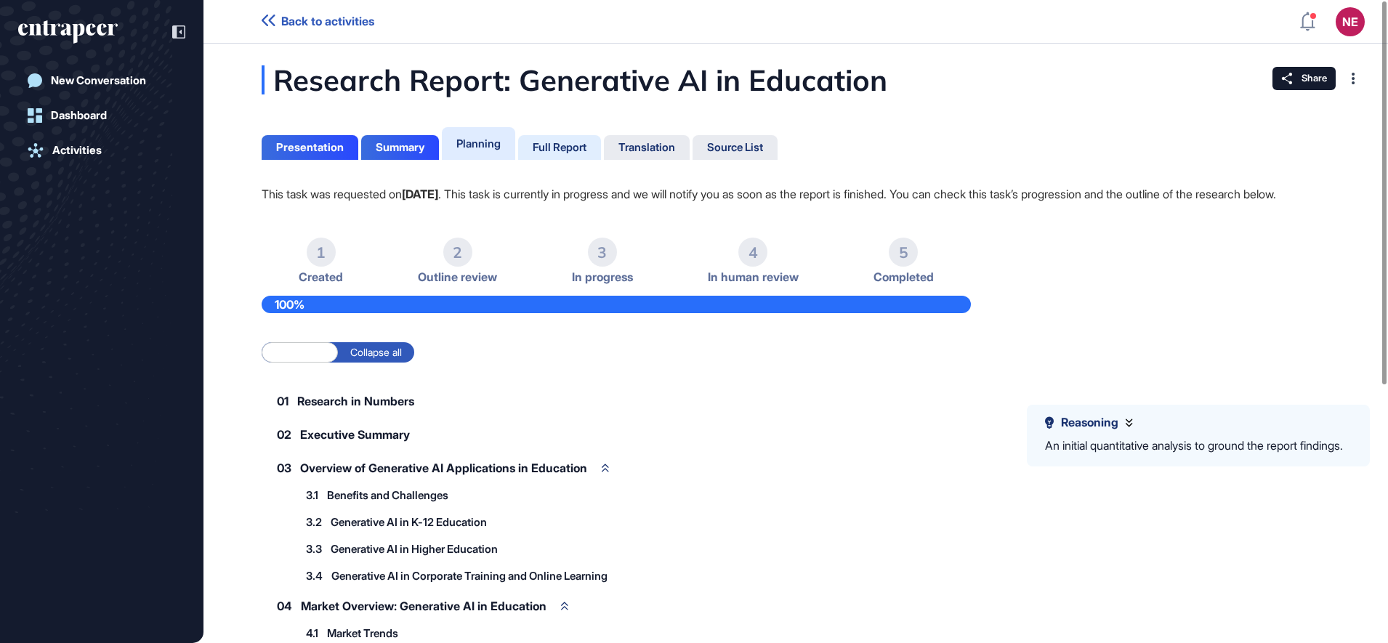
click at [559, 148] on div "Full Report" at bounding box center [560, 147] width 54 height 13
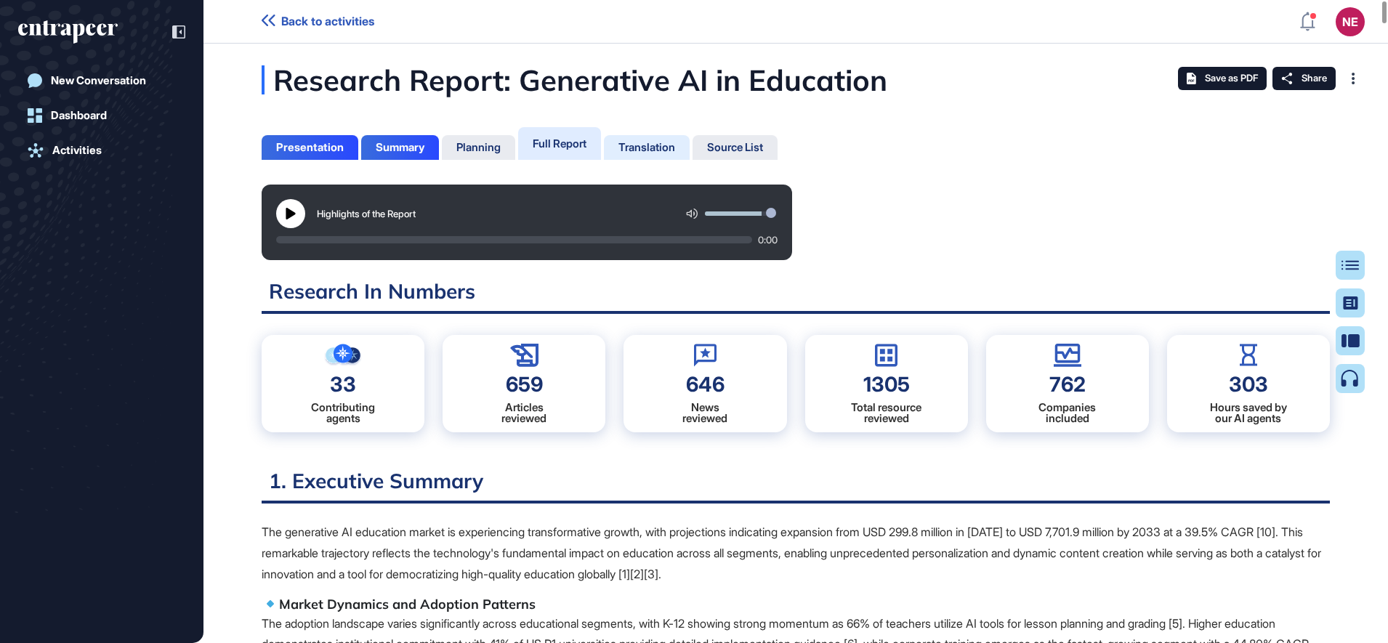
scroll to position [571, 4]
click at [289, 215] on icon at bounding box center [290, 214] width 9 height 12
click at [290, 221] on button at bounding box center [290, 213] width 29 height 29
click at [298, 217] on button at bounding box center [290, 213] width 29 height 29
click at [1347, 375] on div "Create Podcast" at bounding box center [1310, 379] width 88 height 12
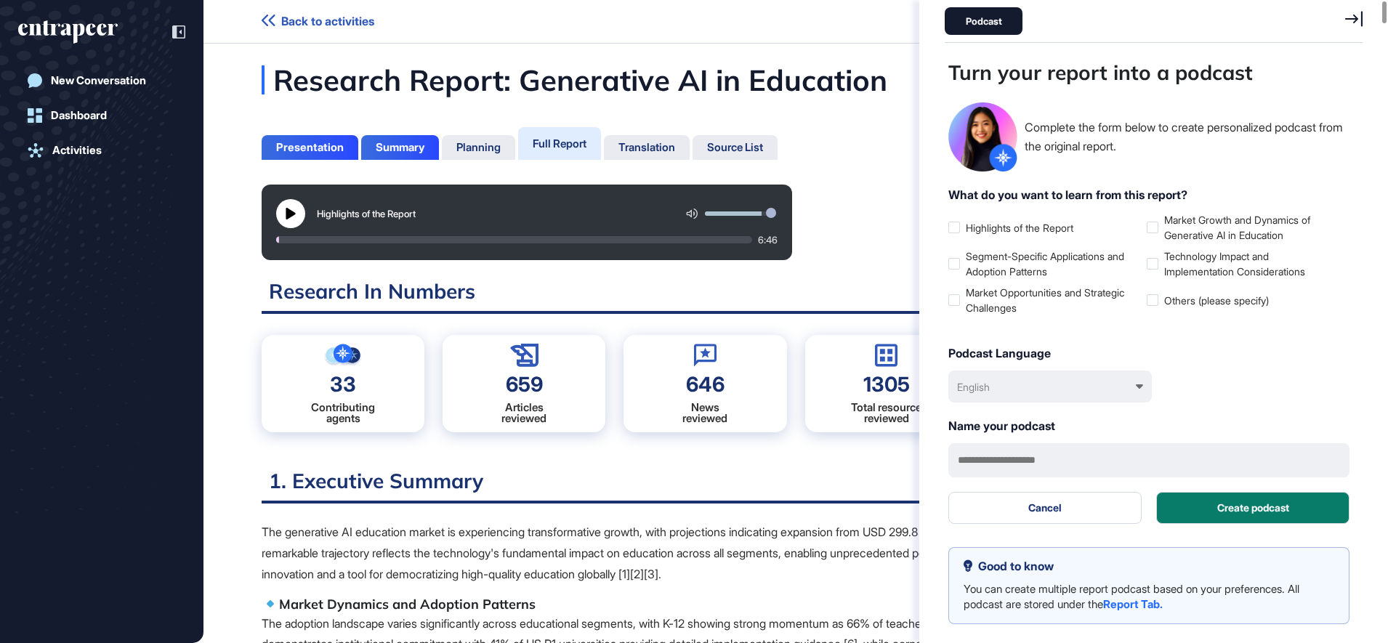
scroll to position [571, 422]
click at [988, 397] on div "English" at bounding box center [1051, 387] width 204 height 32
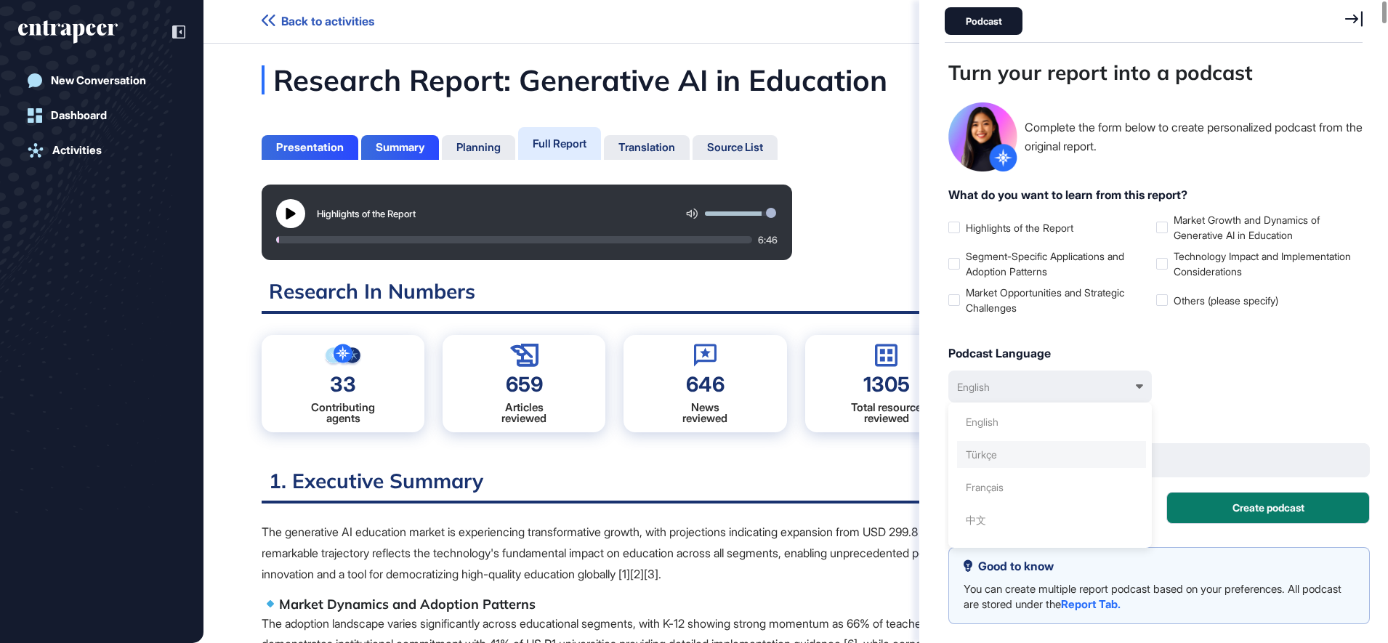
click at [992, 452] on div "Türkçe" at bounding box center [1051, 454] width 189 height 27
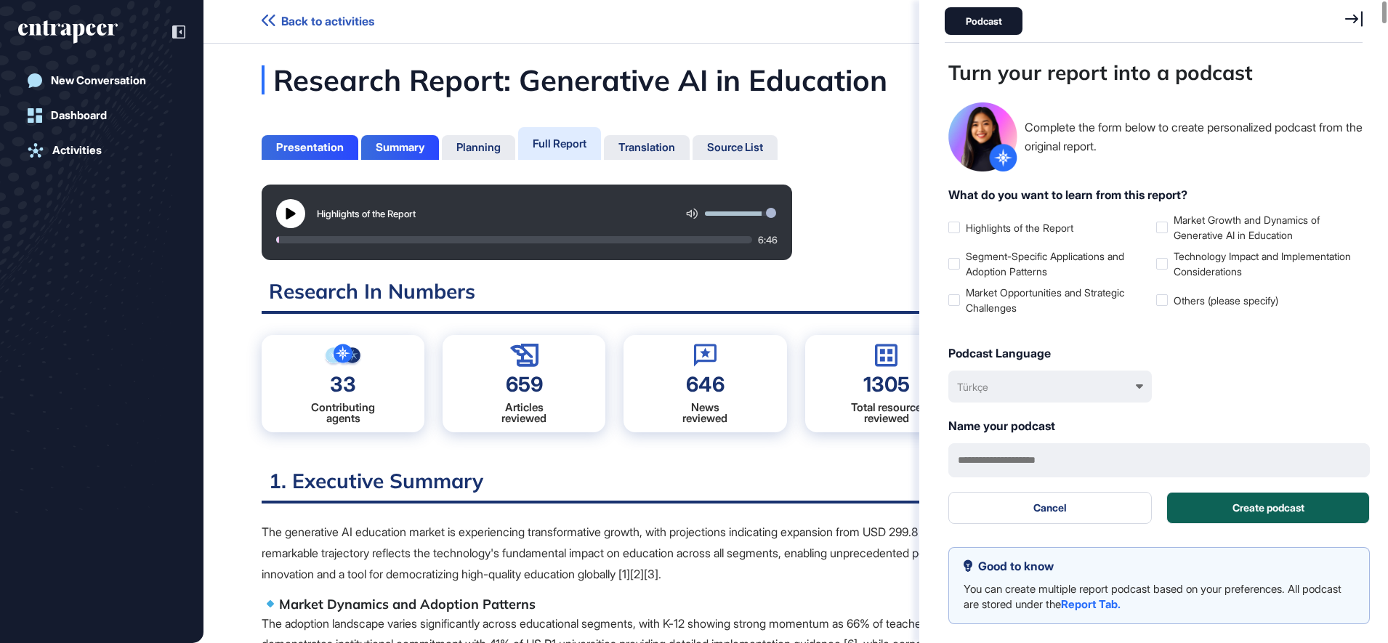
click at [1269, 509] on button "Create podcast" at bounding box center [1269, 508] width 204 height 32
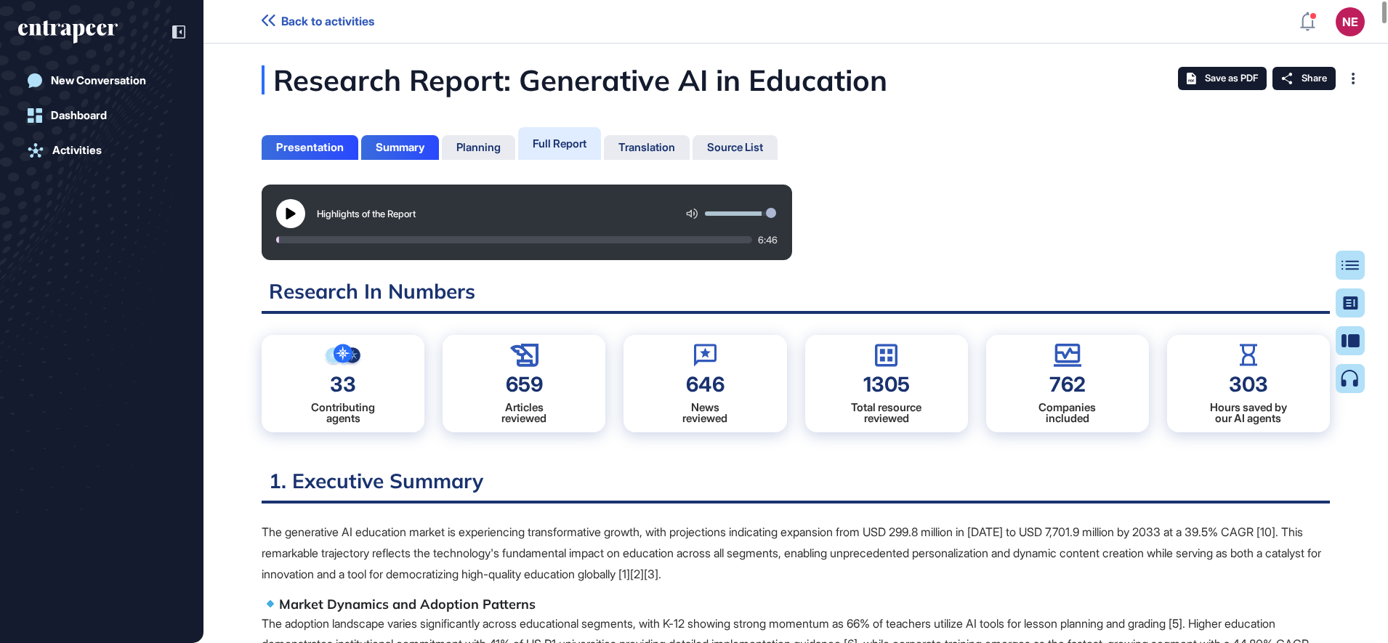
scroll to position [571, 4]
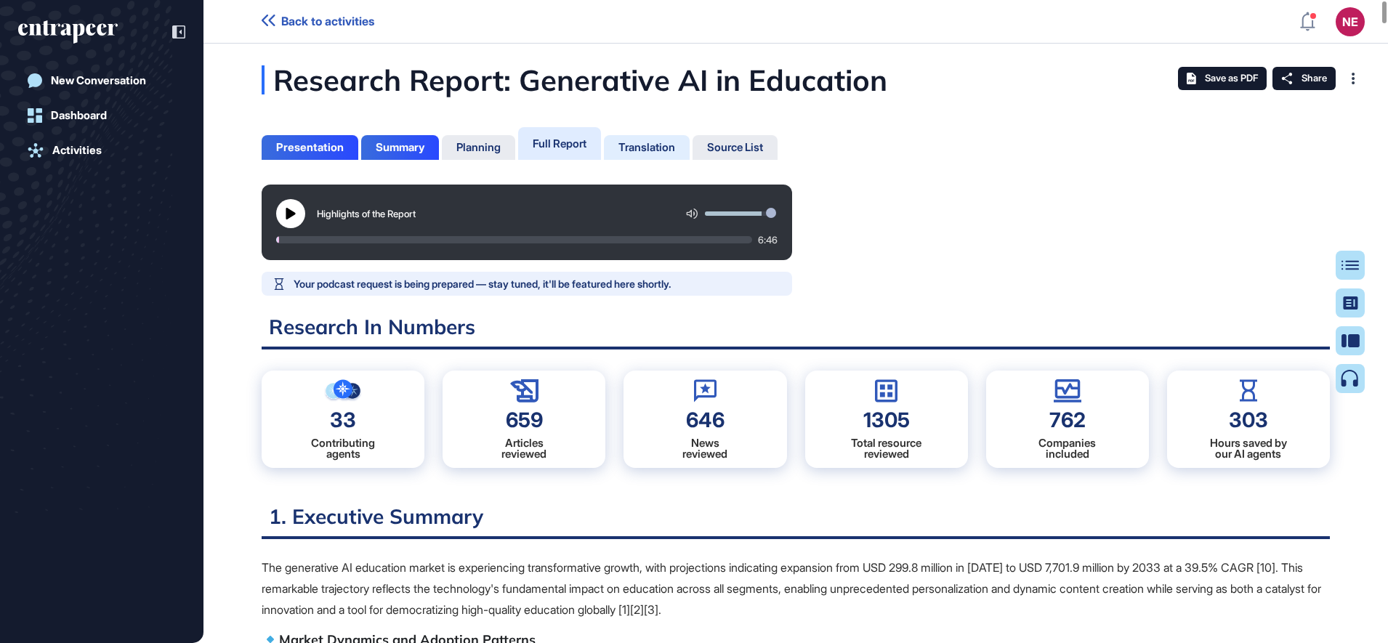
click at [640, 141] on div "Translation" at bounding box center [647, 147] width 57 height 13
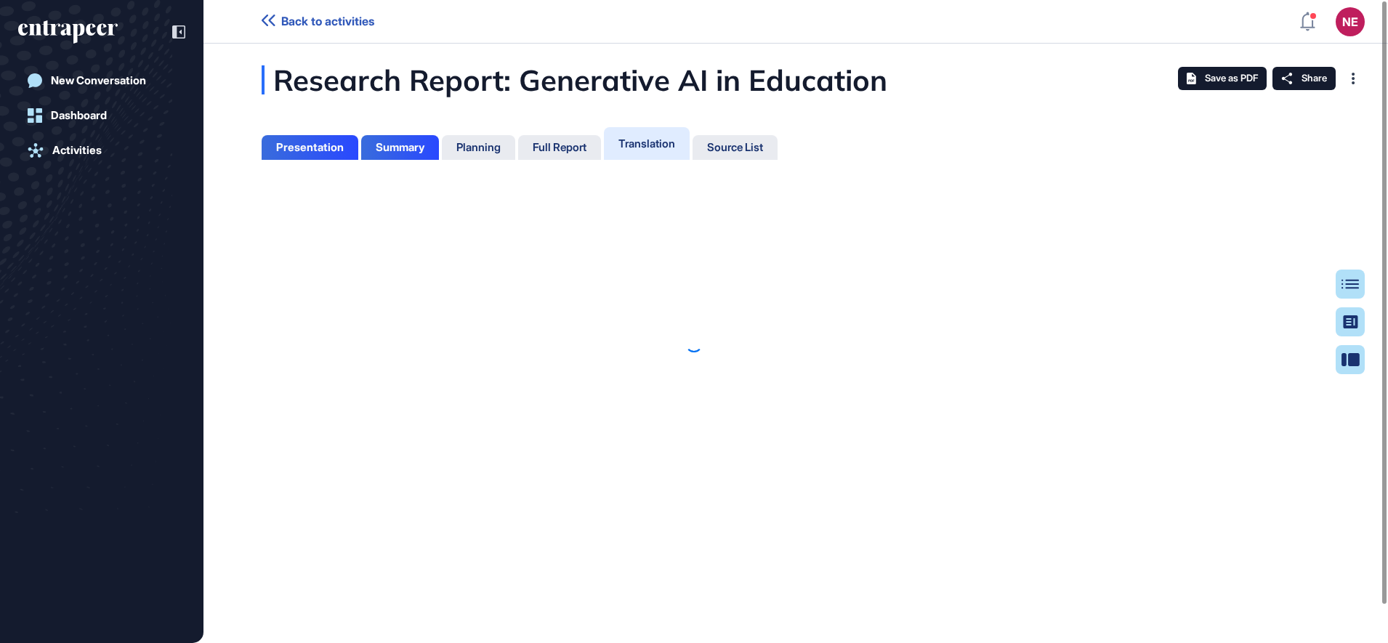
scroll to position [7, 1]
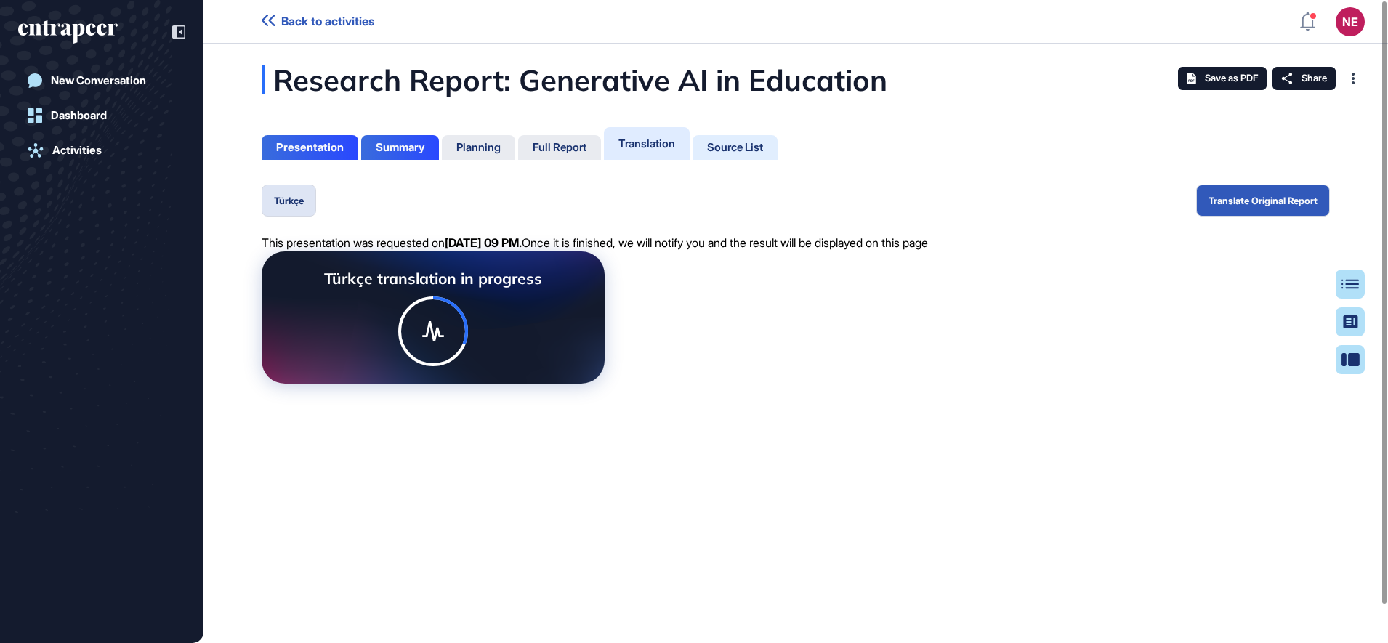
click at [763, 141] on div "Source List" at bounding box center [735, 147] width 56 height 13
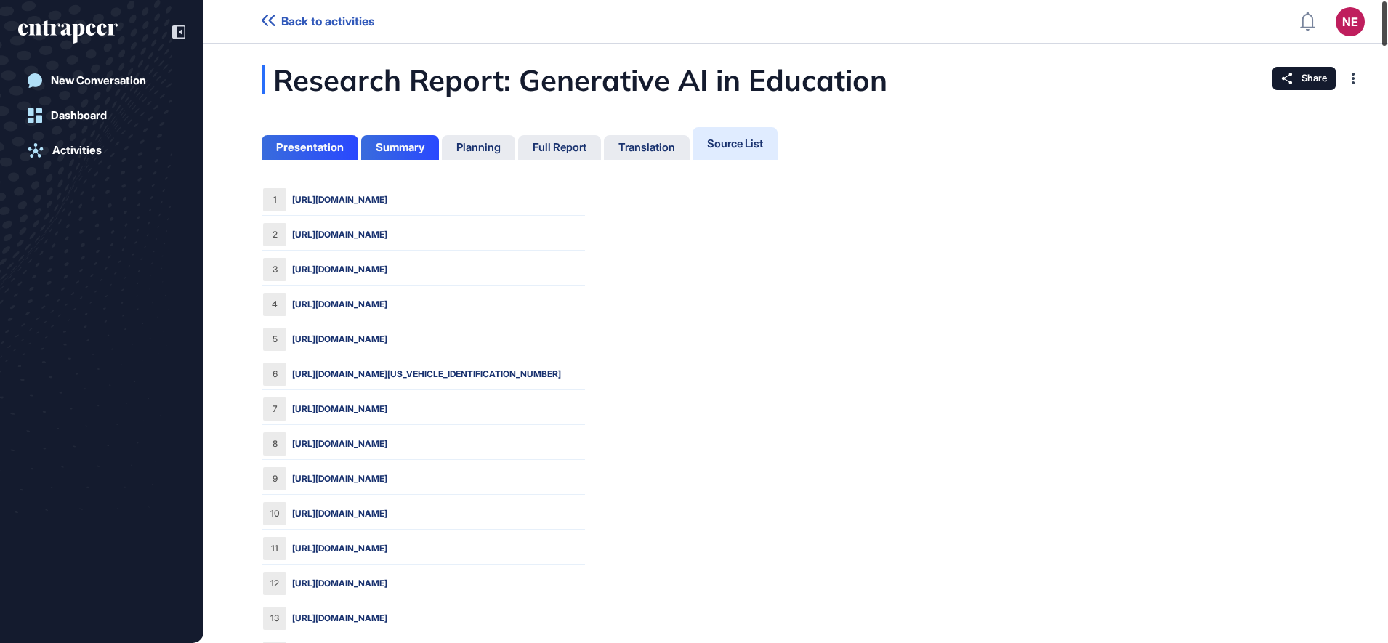
drag, startPoint x: 1386, startPoint y: 28, endPoint x: 1368, endPoint y: 8, distance: 26.3
click at [1368, 8] on div "Back to activities NE Dashboard Profile My Content Request More Data New Conver…" at bounding box center [694, 321] width 1388 height 643
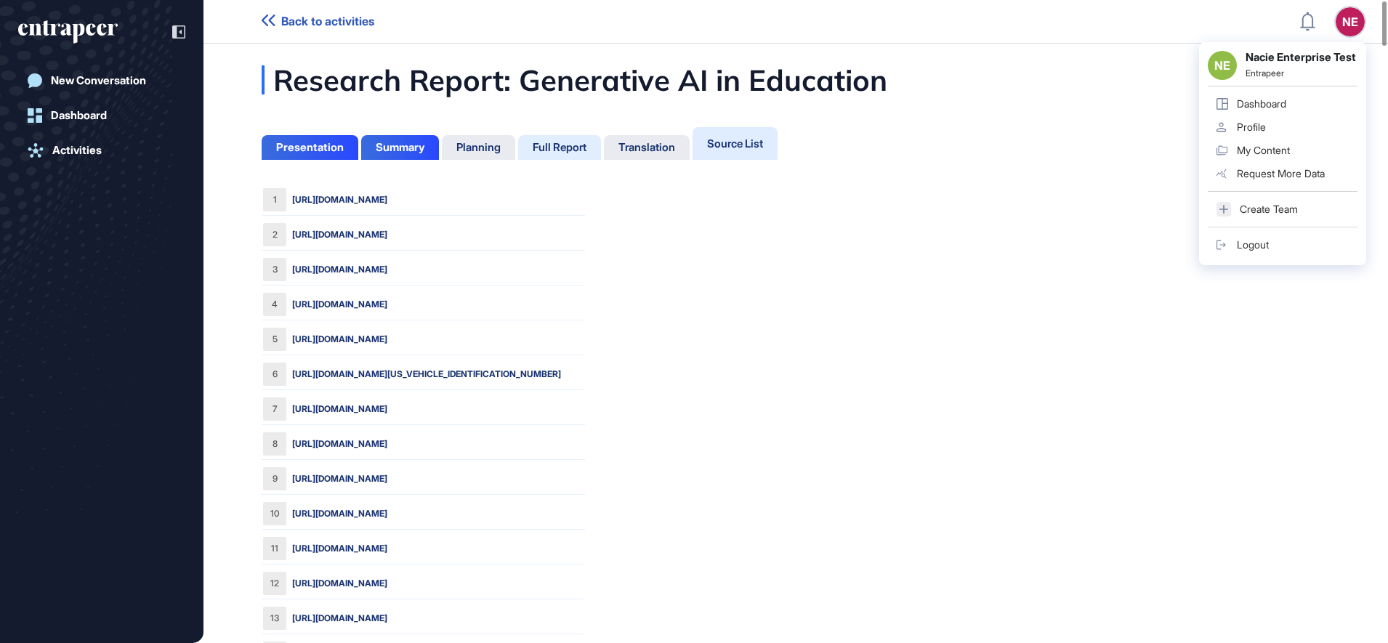
click at [544, 148] on div "Full Report" at bounding box center [560, 147] width 54 height 13
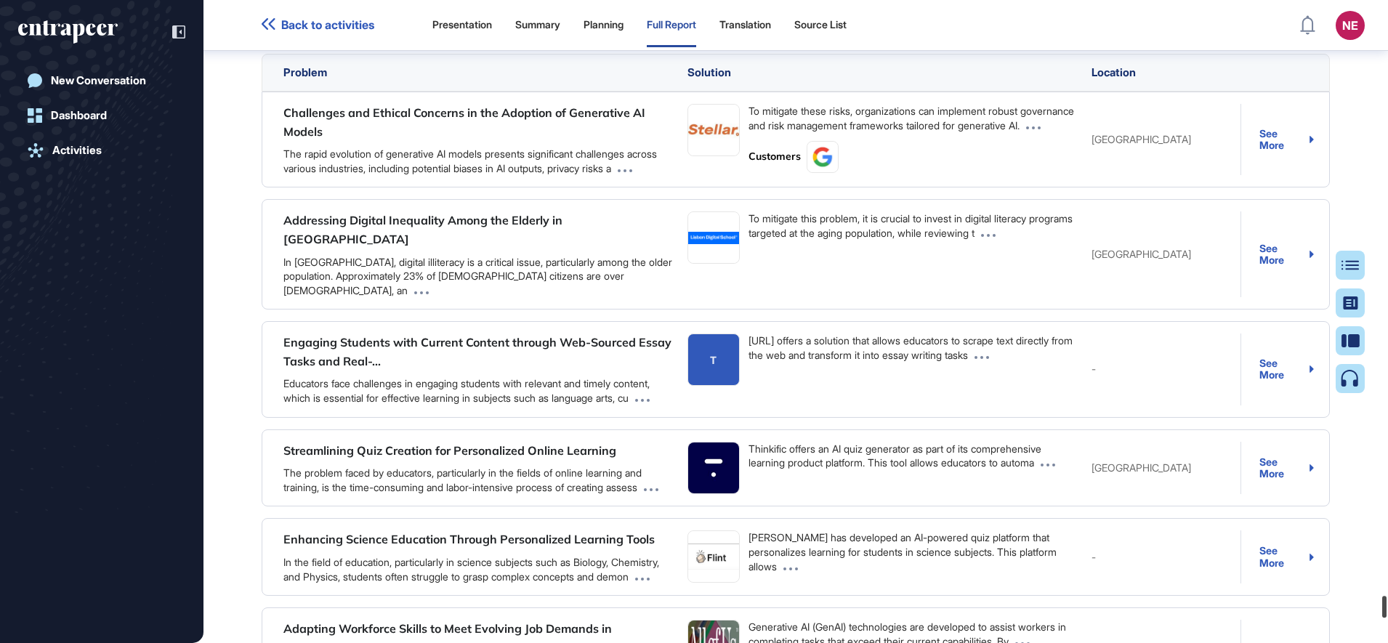
scroll to position [42126, 0]
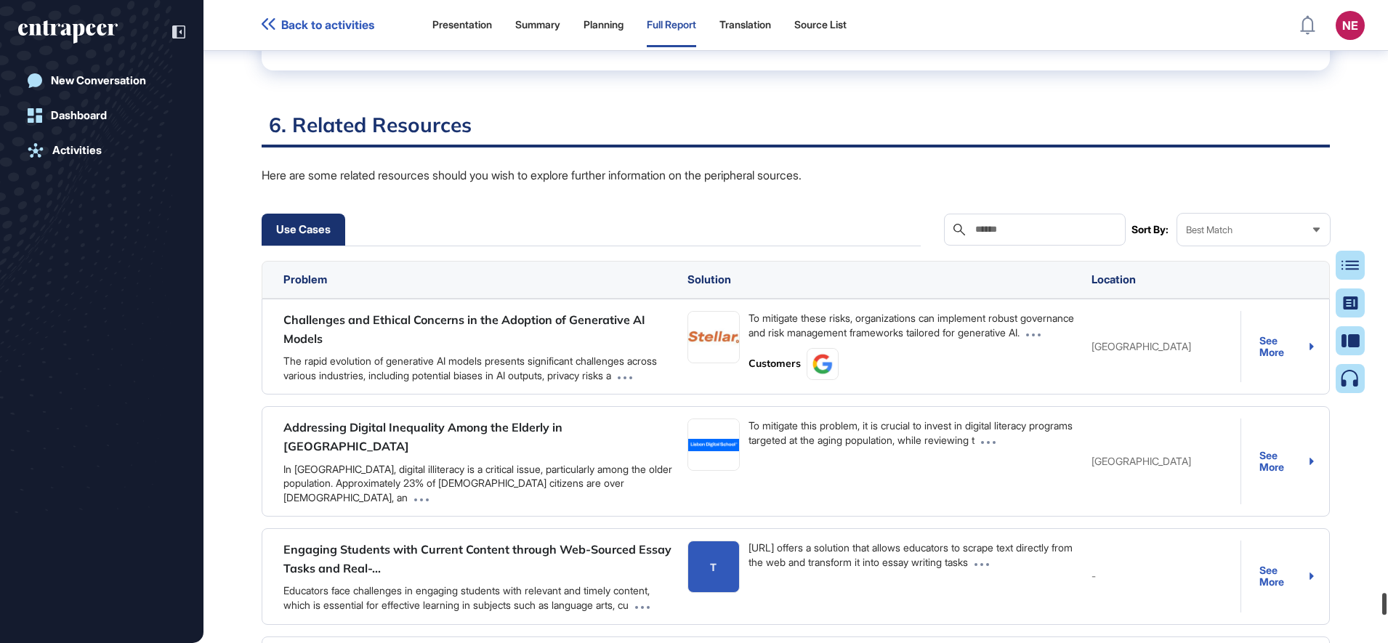
drag, startPoint x: 1383, startPoint y: 622, endPoint x: 1389, endPoint y: 603, distance: 20.0
click at [1388, 603] on html "Back to activities Presentation Summary Planning Full Report Translation Source…" at bounding box center [694, 321] width 1388 height 643
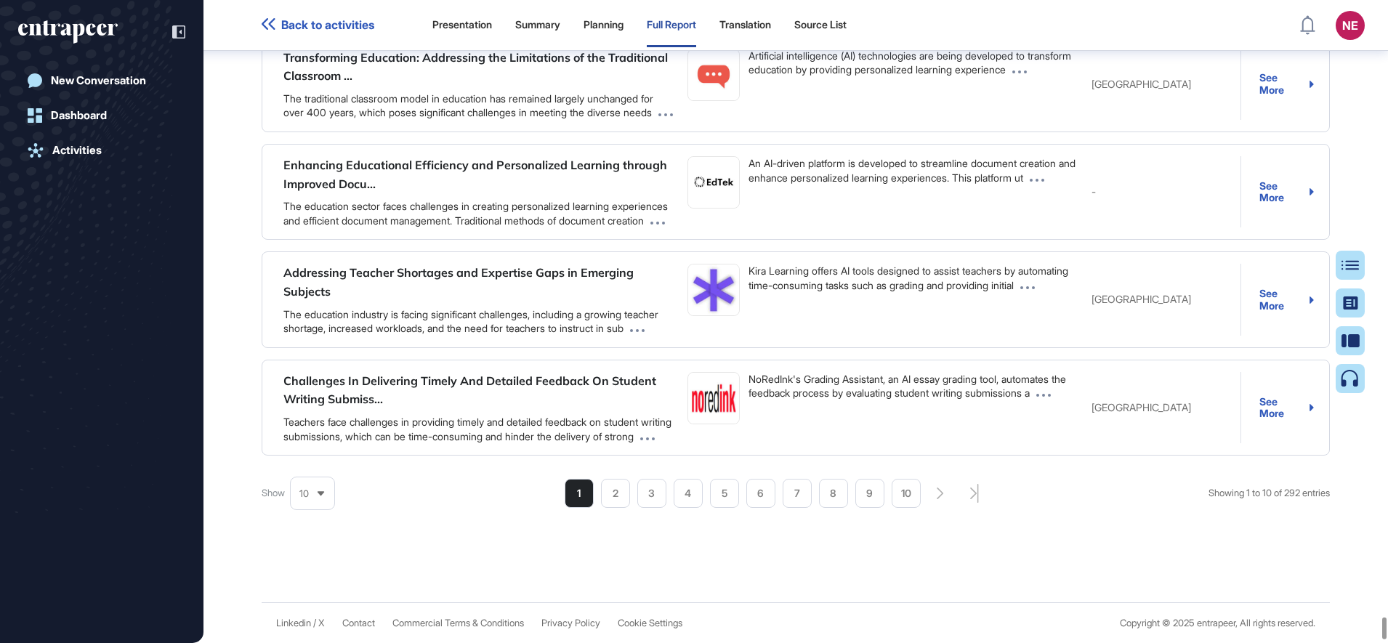
scroll to position [44001, 0]
